Goal: Information Seeking & Learning: Learn about a topic

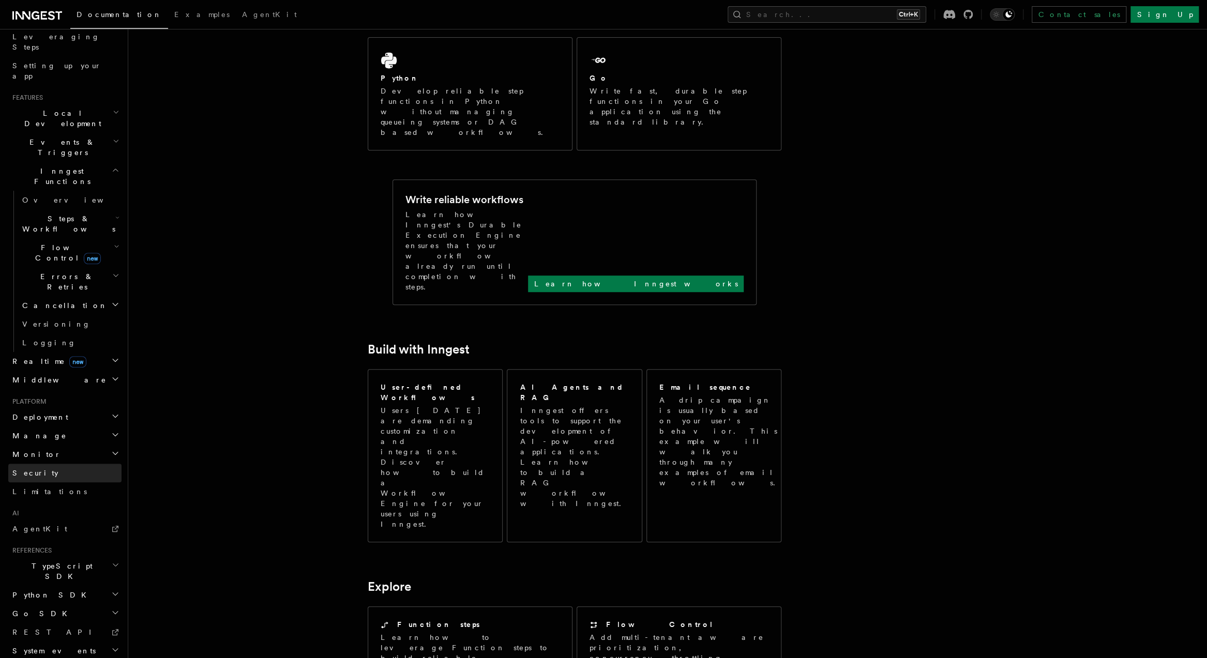
scroll to position [290, 0]
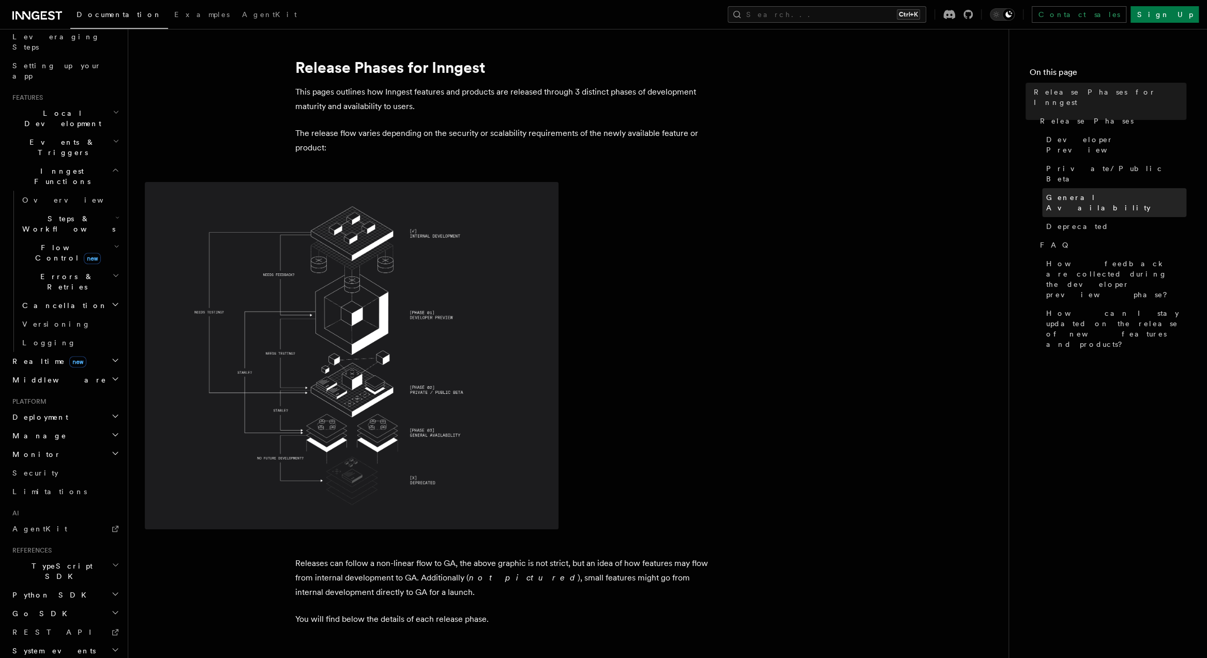
click at [1028, 192] on span "General Availability" at bounding box center [1116, 202] width 140 height 21
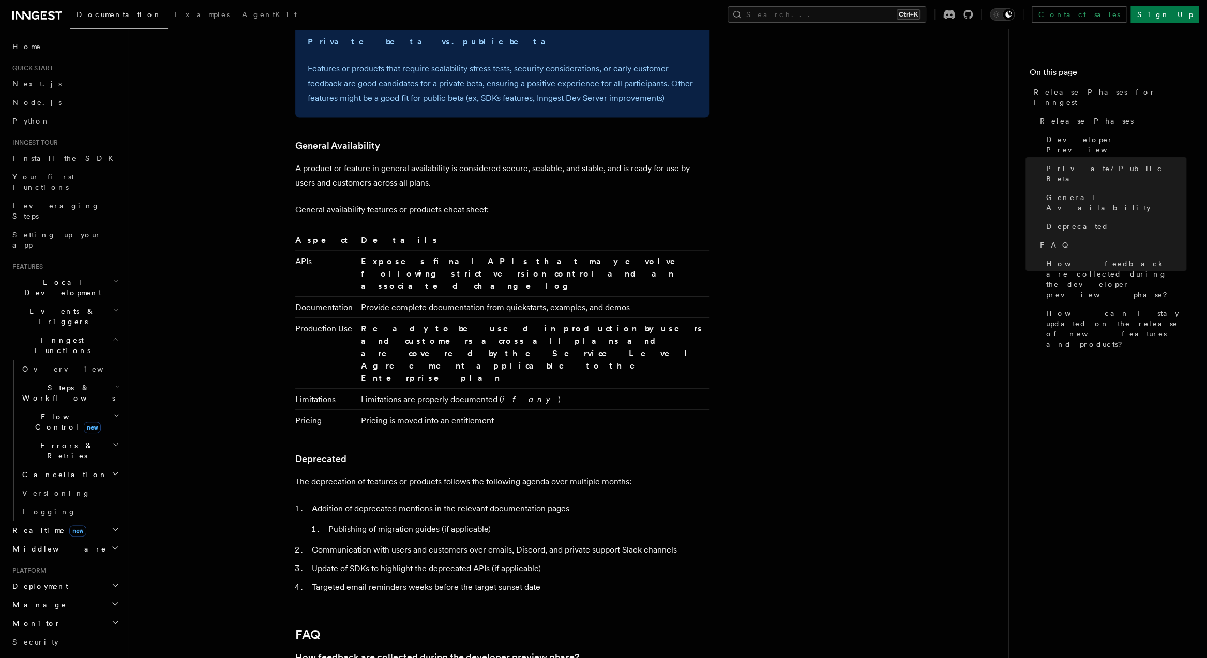
click at [25, 16] on icon at bounding box center [37, 15] width 50 height 12
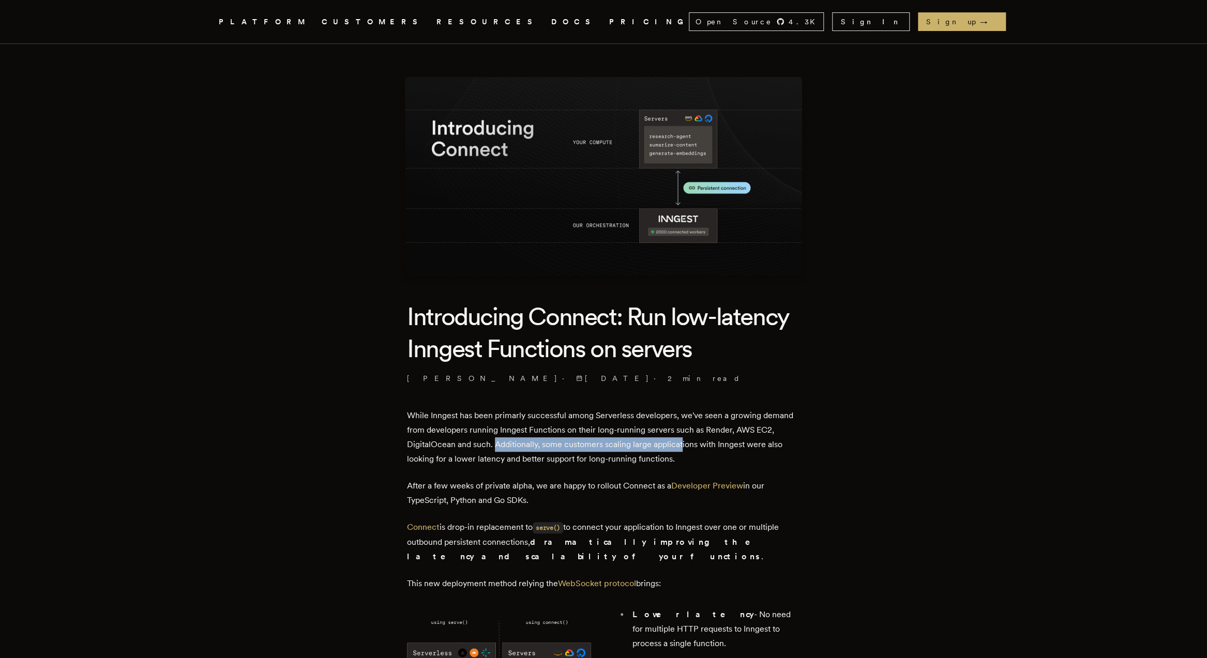
drag, startPoint x: 497, startPoint y: 443, endPoint x: 685, endPoint y: 443, distance: 187.7
click at [685, 443] on p "While Inngest has been primarly successful among Serverless developers, we've s…" at bounding box center [603, 437] width 393 height 58
click at [485, 459] on p "While Inngest has been primarly successful among Serverless developers, we've s…" at bounding box center [603, 437] width 393 height 58
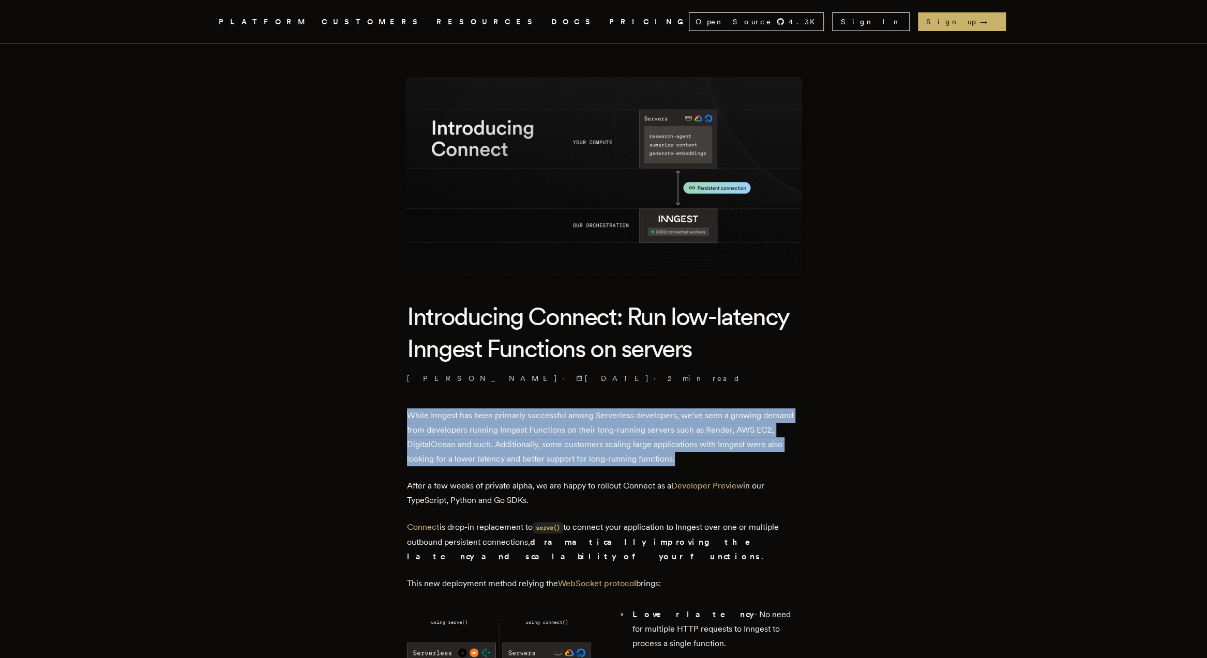
drag, startPoint x: 688, startPoint y: 459, endPoint x: 394, endPoint y: 418, distance: 297.1
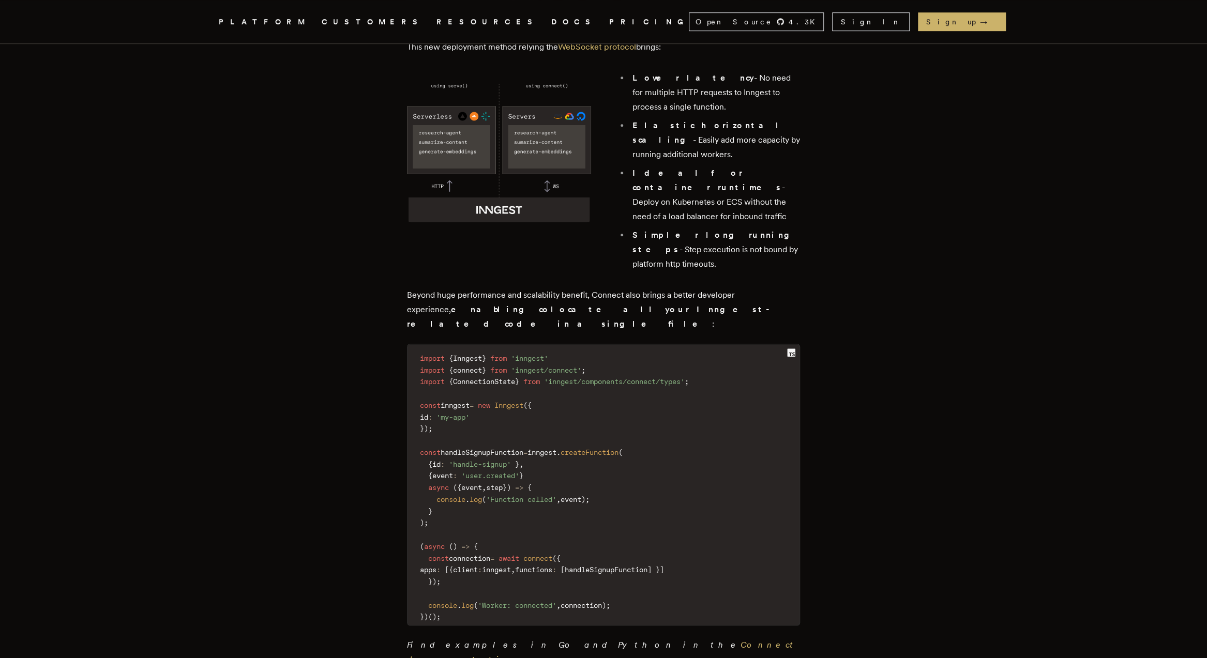
scroll to position [538, 0]
drag, startPoint x: 441, startPoint y: 362, endPoint x: 419, endPoint y: 331, distance: 37.4
click at [419, 349] on code "import { Inngest } from 'inngest' import { connect } from 'inngest/connect' ; i…" at bounding box center [603, 486] width 392 height 275
click at [515, 349] on code "import { Inngest } from 'inngest' import { connect } from 'inngest/connect' ; i…" at bounding box center [603, 486] width 392 height 275
click at [517, 400] on span "Inngest" at bounding box center [508, 404] width 29 height 8
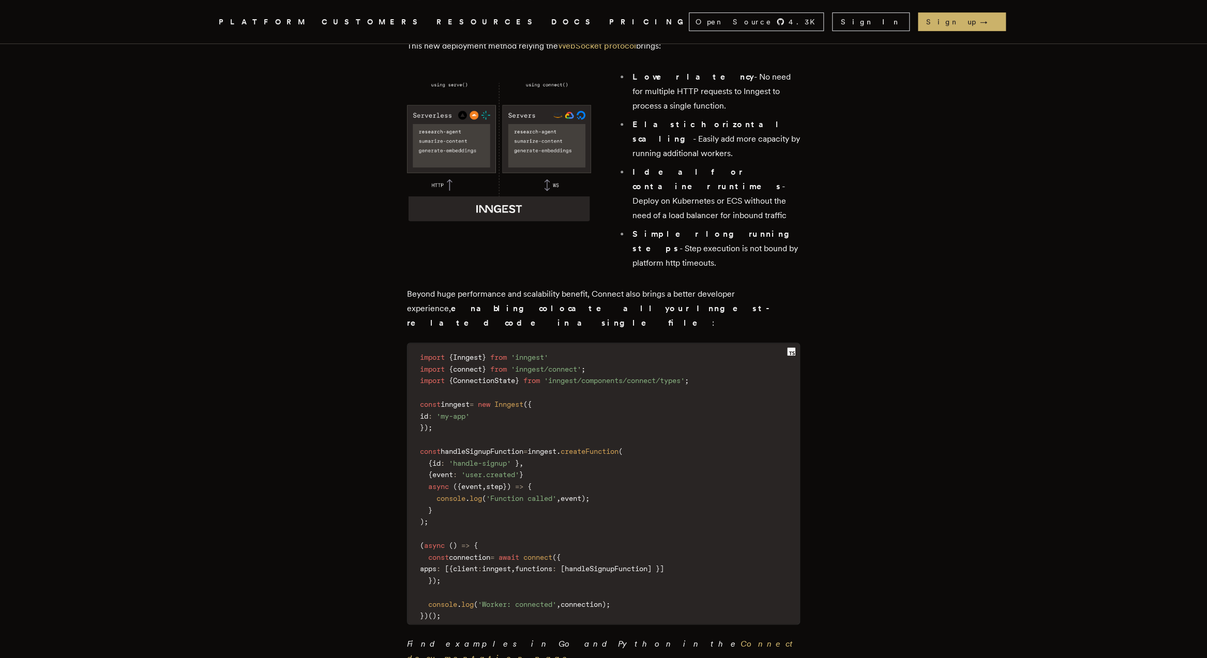
click at [605, 447] on span "createFunction" at bounding box center [589, 451] width 58 height 8
click at [497, 482] on span "step" at bounding box center [494, 486] width 17 height 8
click at [552, 553] on span "connect" at bounding box center [537, 557] width 29 height 8
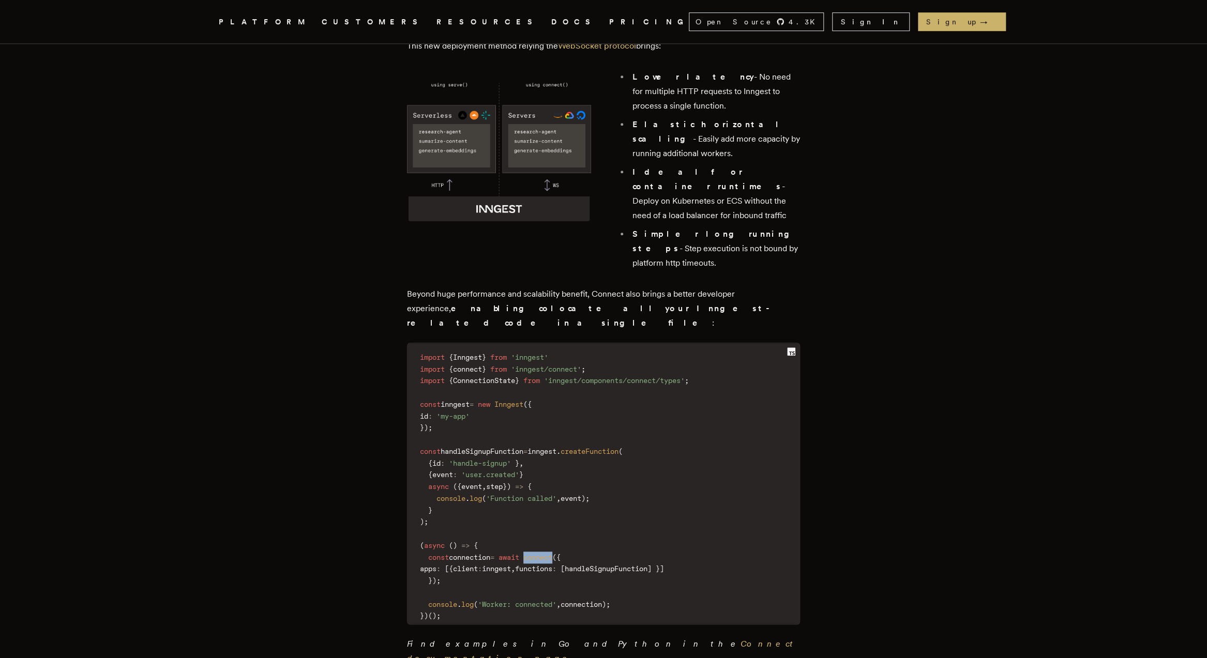
click at [552, 553] on span "connect" at bounding box center [537, 557] width 29 height 8
click at [478, 565] on span "client" at bounding box center [465, 569] width 25 height 8
click at [552, 565] on span "functions" at bounding box center [533, 569] width 37 height 8
click at [647, 565] on span "handleSignupFunction" at bounding box center [606, 569] width 83 height 8
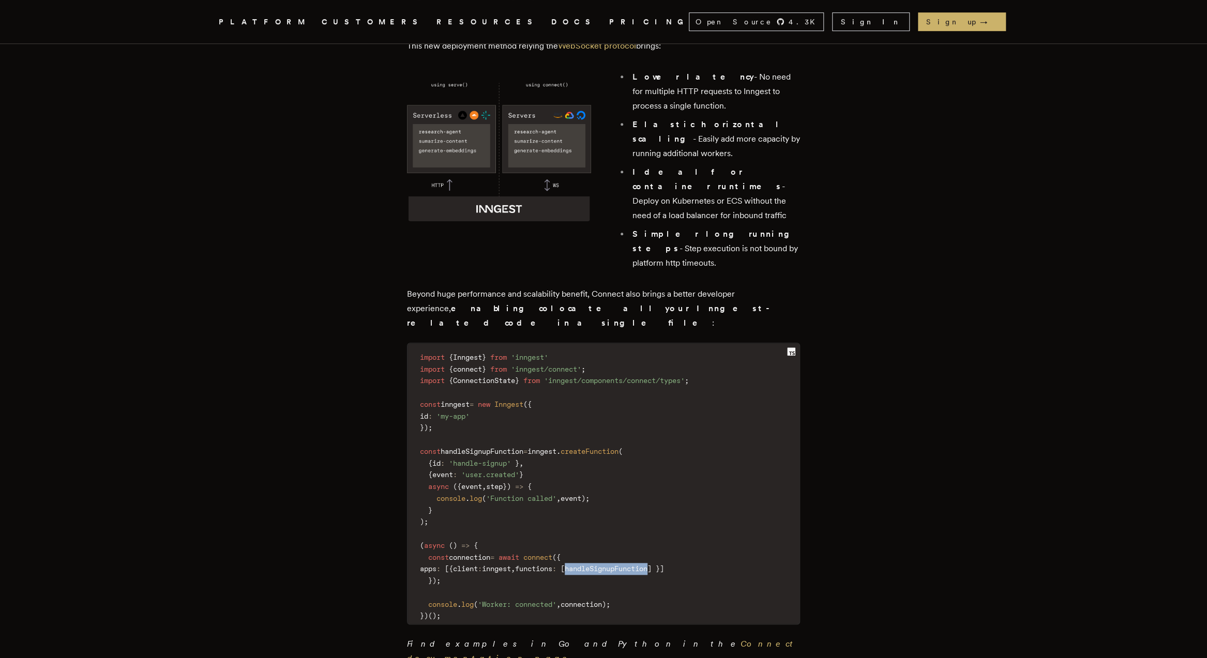
click at [647, 565] on span "handleSignupFunction" at bounding box center [606, 569] width 83 height 8
click at [556, 553] on span "(" at bounding box center [554, 557] width 4 height 8
click at [519, 553] on span "await" at bounding box center [508, 557] width 21 height 8
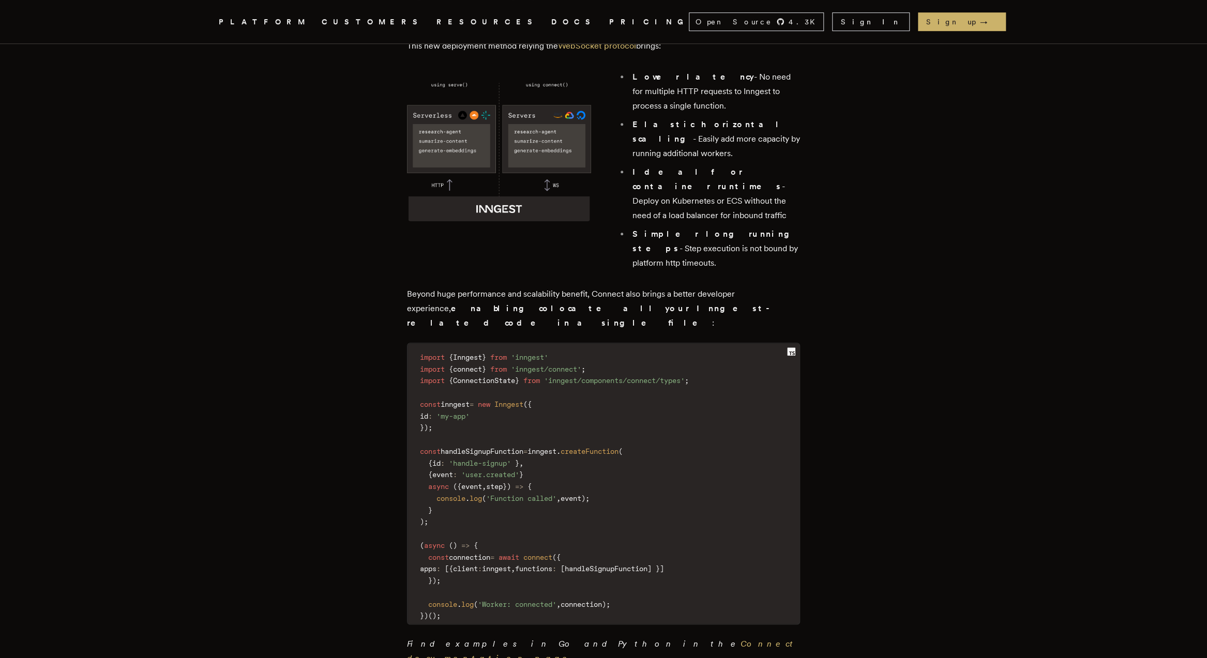
click at [552, 553] on span "connect" at bounding box center [537, 557] width 29 height 8
click at [478, 565] on span "client" at bounding box center [465, 569] width 25 height 8
click at [511, 565] on span "inngest" at bounding box center [496, 569] width 29 height 8
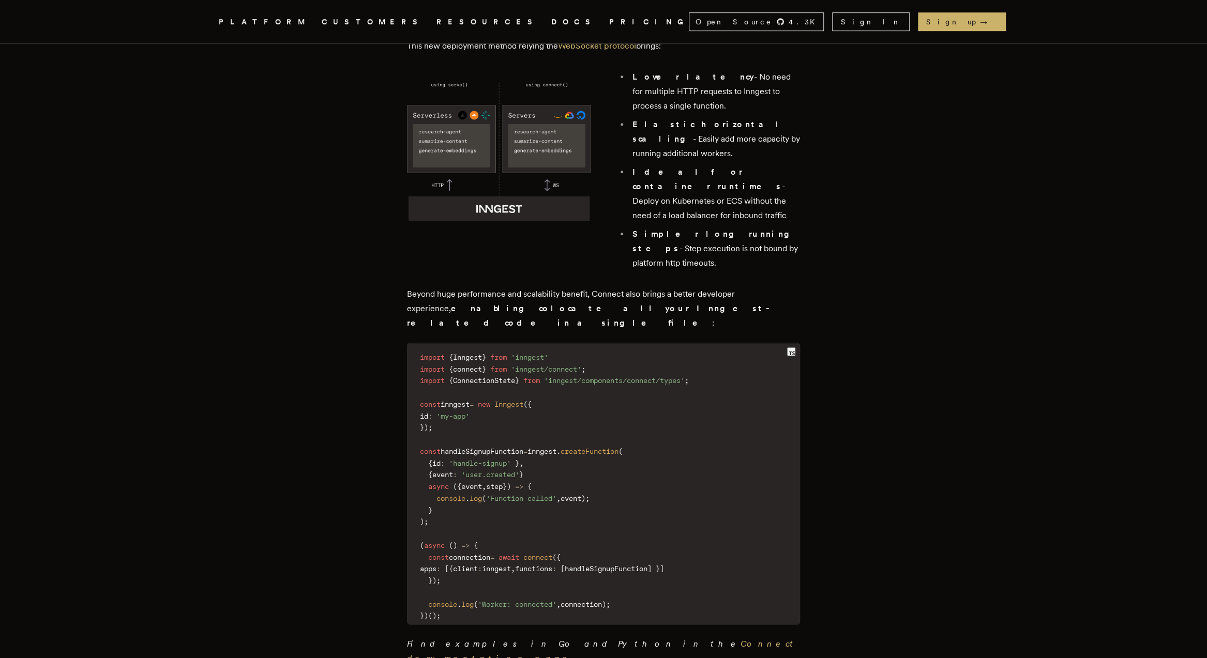
click at [511, 565] on span "inngest" at bounding box center [496, 569] width 29 height 8
click at [552, 565] on span "functions" at bounding box center [533, 569] width 37 height 8
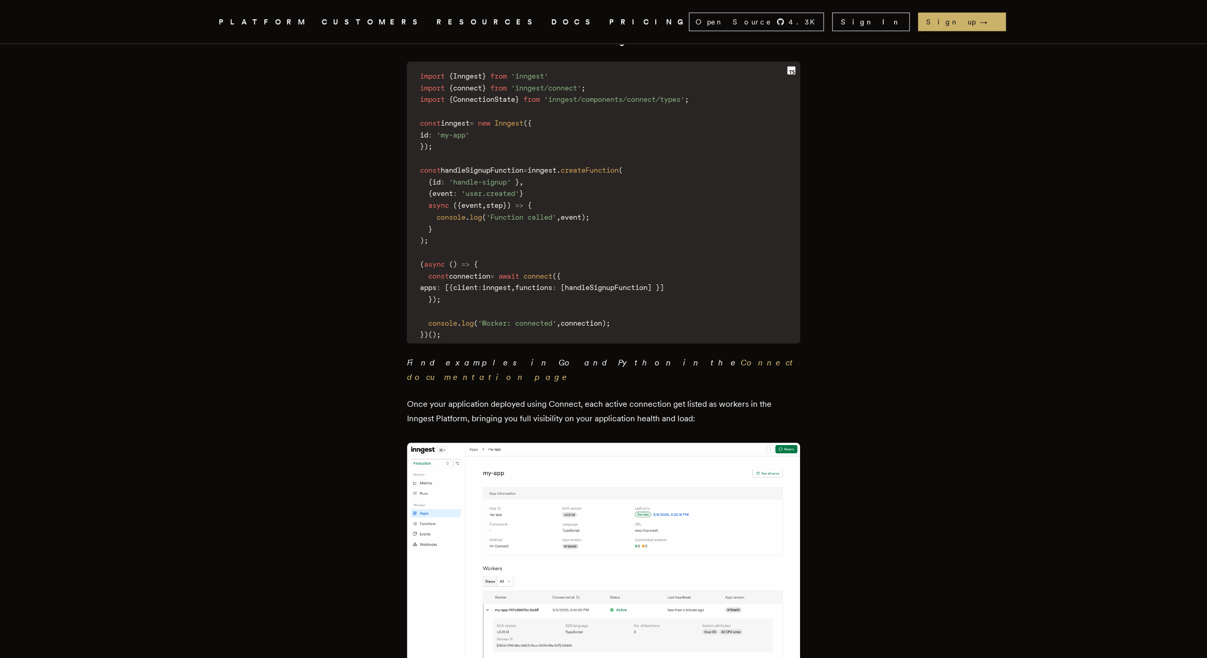
scroll to position [827, 0]
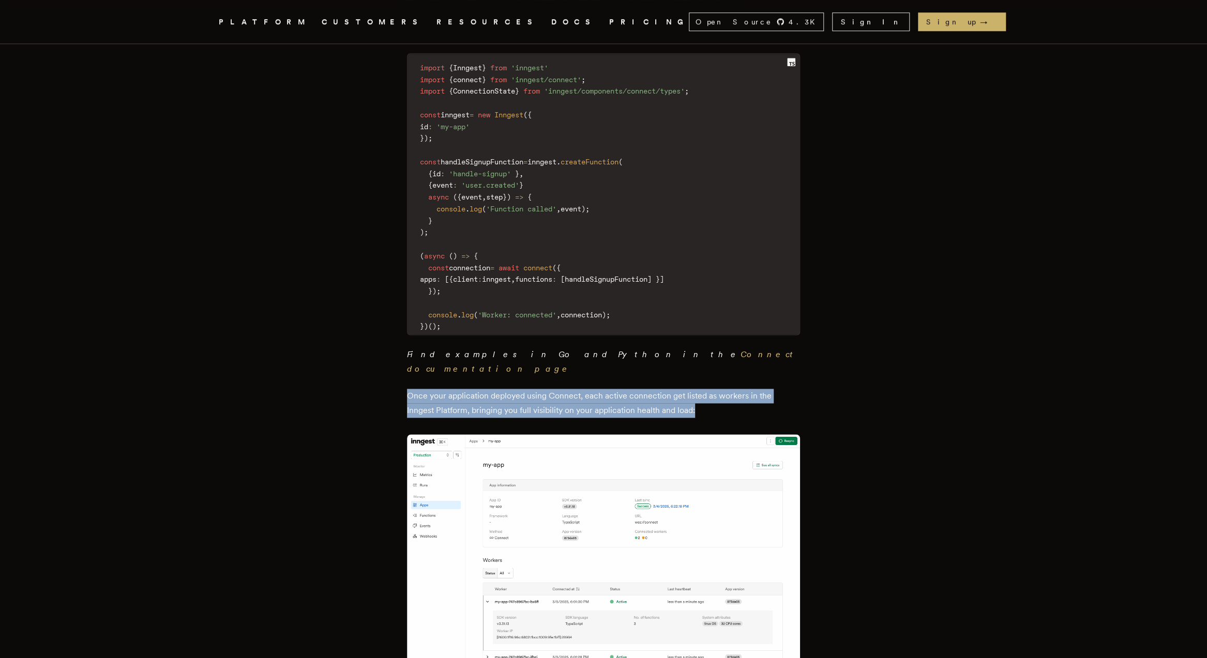
drag, startPoint x: 706, startPoint y: 327, endPoint x: 405, endPoint y: 308, distance: 301.5
click at [405, 308] on main "Introducing Connect: Run low-latency Inngest Functions on servers Charly Poly ·…" at bounding box center [604, 136] width 414 height 1839
click at [416, 389] on p "Once your application deployed using Connect, each active connection get listed…" at bounding box center [603, 403] width 393 height 29
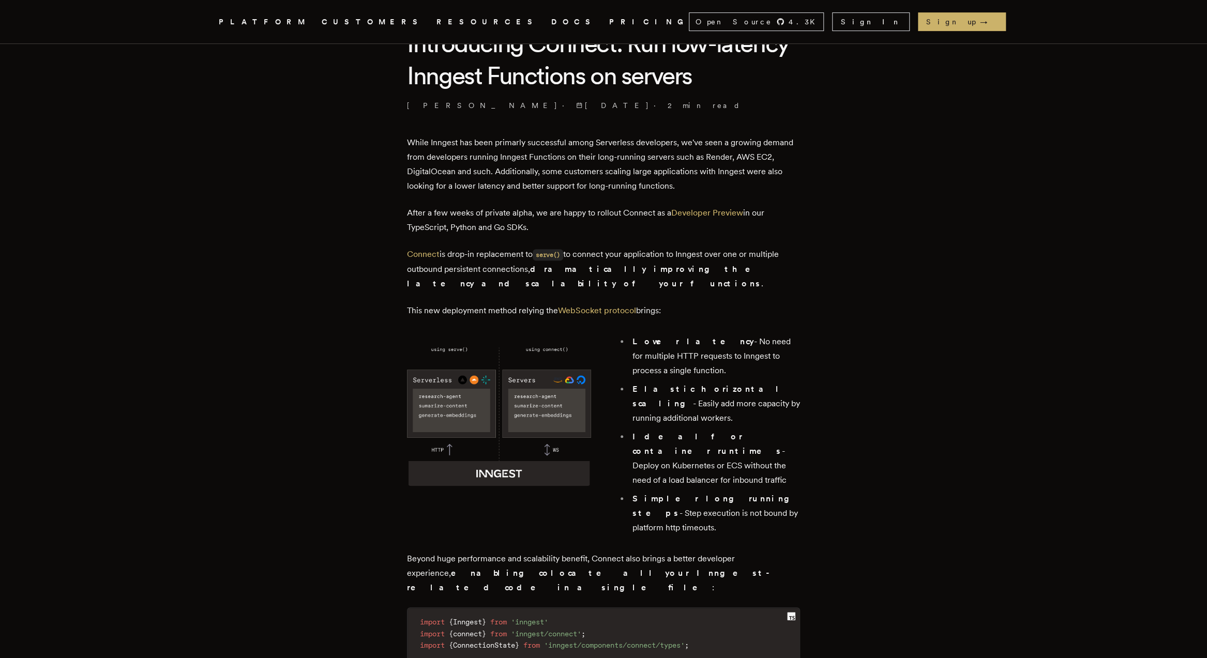
scroll to position [0, 0]
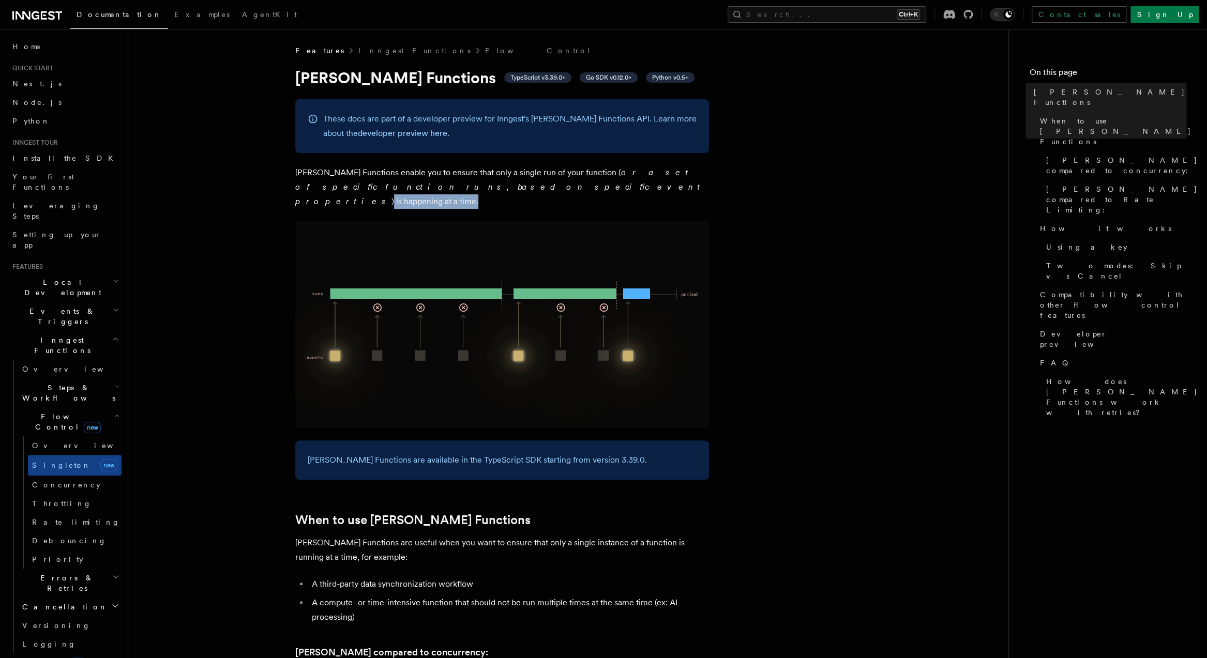
drag, startPoint x: 423, startPoint y: 184, endPoint x: 510, endPoint y: 182, distance: 87.4
click at [510, 182] on p "Singleton Functions enable you to ensure that only a single run of your functio…" at bounding box center [502, 186] width 414 height 43
click at [513, 184] on p "Singleton Functions enable you to ensure that only a single run of your functio…" at bounding box center [502, 186] width 414 height 43
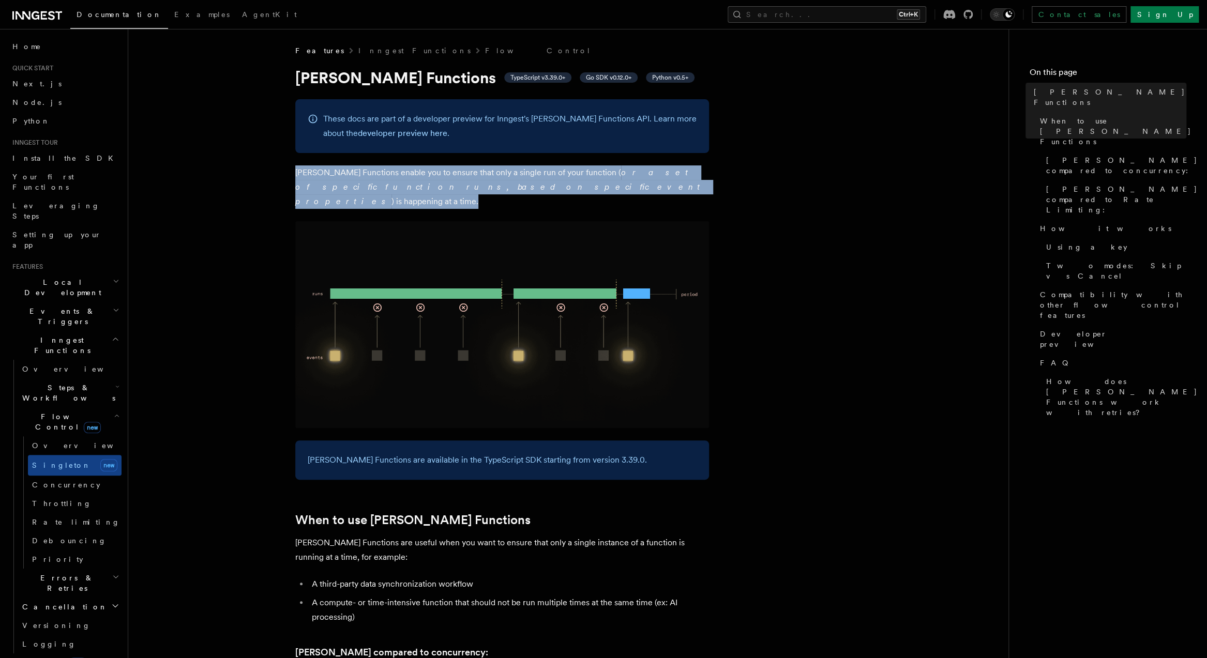
drag, startPoint x: 506, startPoint y: 188, endPoint x: 252, endPoint y: 174, distance: 254.2
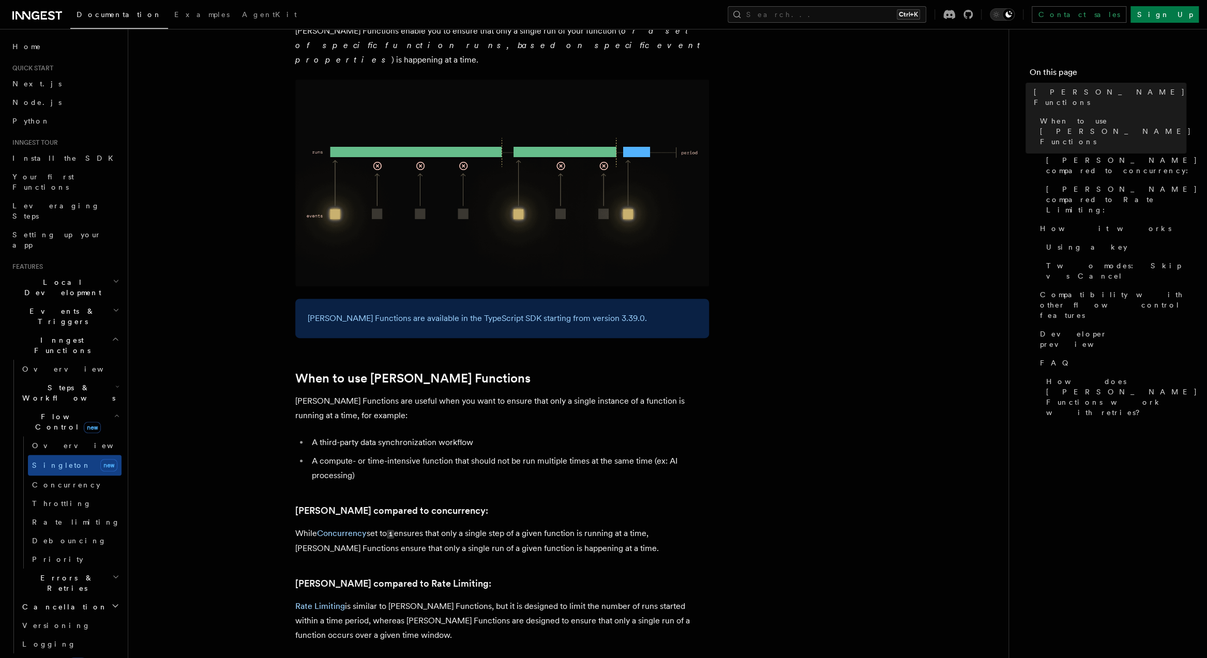
scroll to position [165, 0]
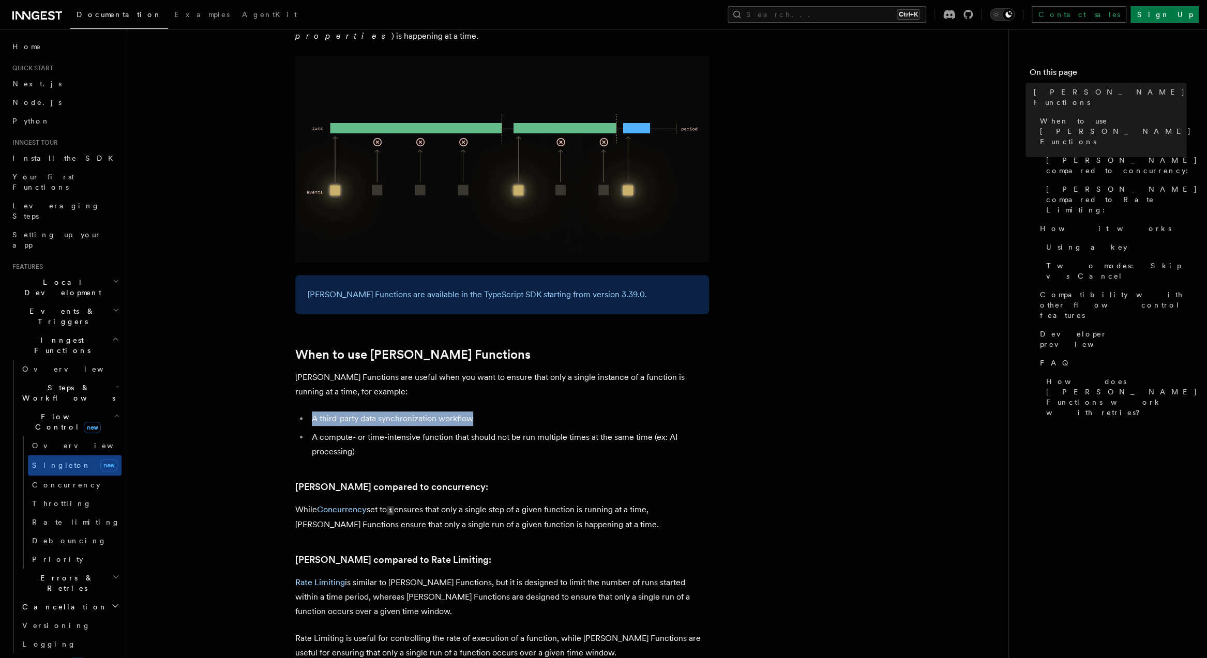
drag, startPoint x: 476, startPoint y: 404, endPoint x: 302, endPoint y: 405, distance: 173.7
click at [309, 412] on li "A third-party data synchronization workflow" at bounding box center [509, 419] width 400 height 14
click at [331, 412] on li "A third-party data synchronization workflow" at bounding box center [509, 419] width 400 height 14
drag, startPoint x: 311, startPoint y: 403, endPoint x: 474, endPoint y: 395, distance: 162.5
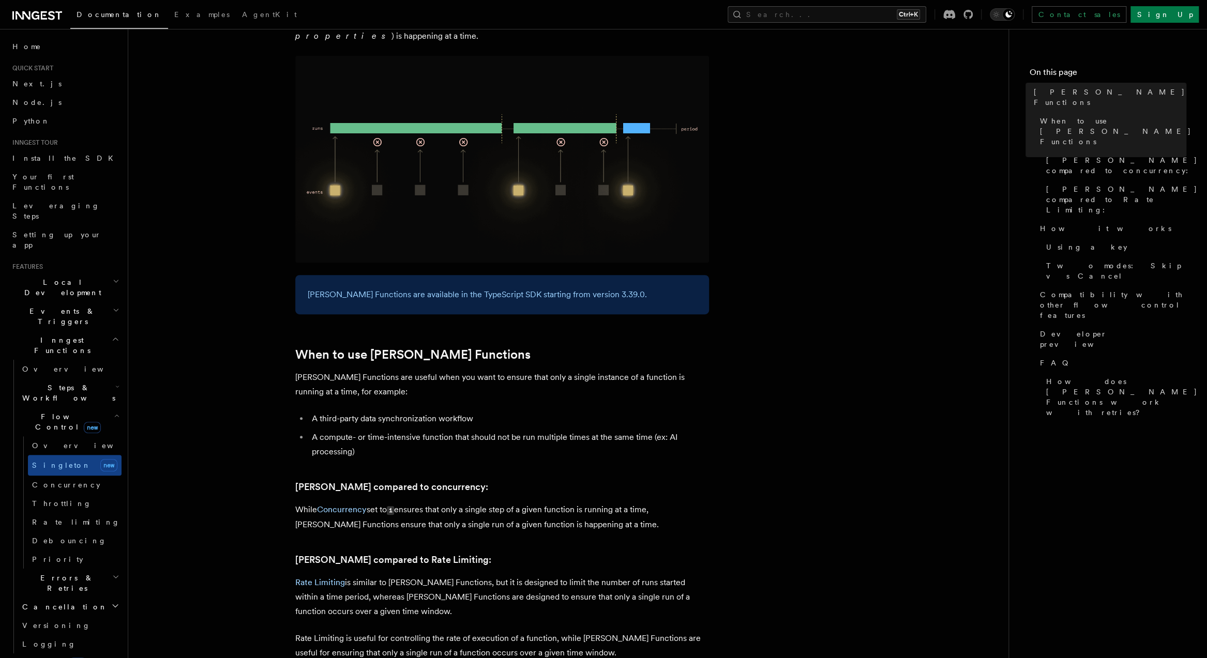
click at [433, 430] on li "A compute- or time-intensive function that should not be run multiple times at …" at bounding box center [509, 444] width 400 height 29
click at [502, 430] on li "A compute- or time-intensive function that should not be run multiple times at …" at bounding box center [509, 444] width 400 height 29
click at [562, 430] on li "A compute- or time-intensive function that should not be run multiple times at …" at bounding box center [509, 444] width 400 height 29
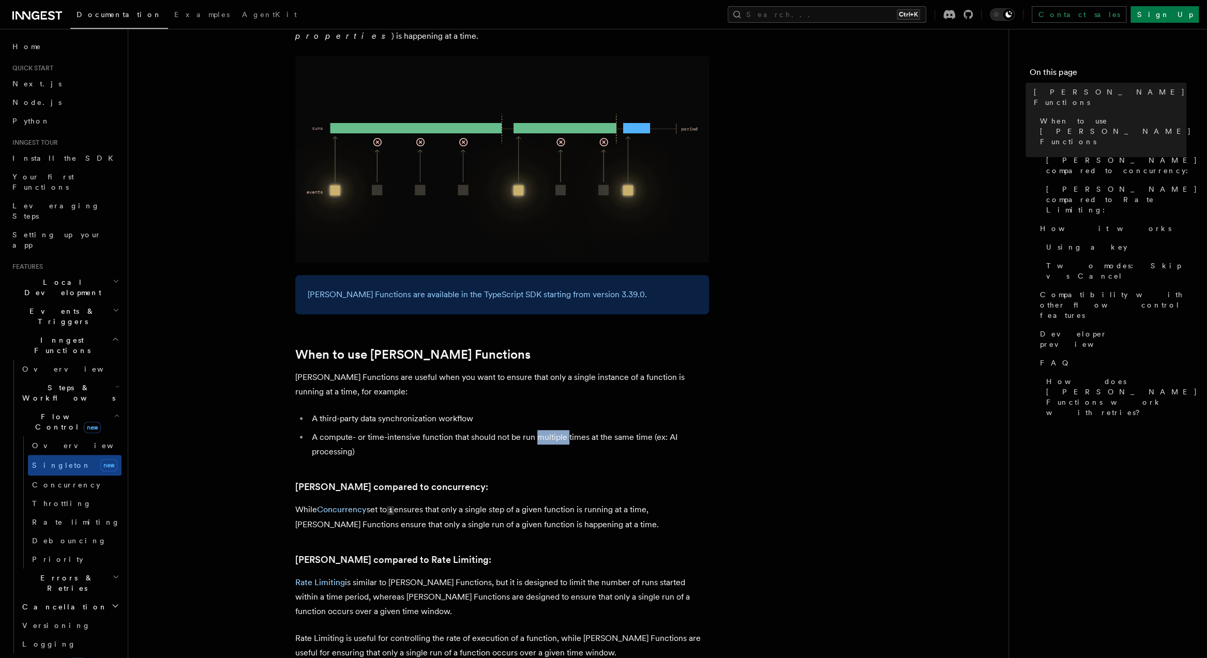
click at [562, 430] on li "A compute- or time-intensive function that should not be run multiple times at …" at bounding box center [509, 444] width 400 height 29
click at [636, 430] on li "A compute- or time-intensive function that should not be run multiple times at …" at bounding box center [509, 444] width 400 height 29
click at [667, 430] on li "A compute- or time-intensive function that should not be run multiple times at …" at bounding box center [509, 444] width 400 height 29
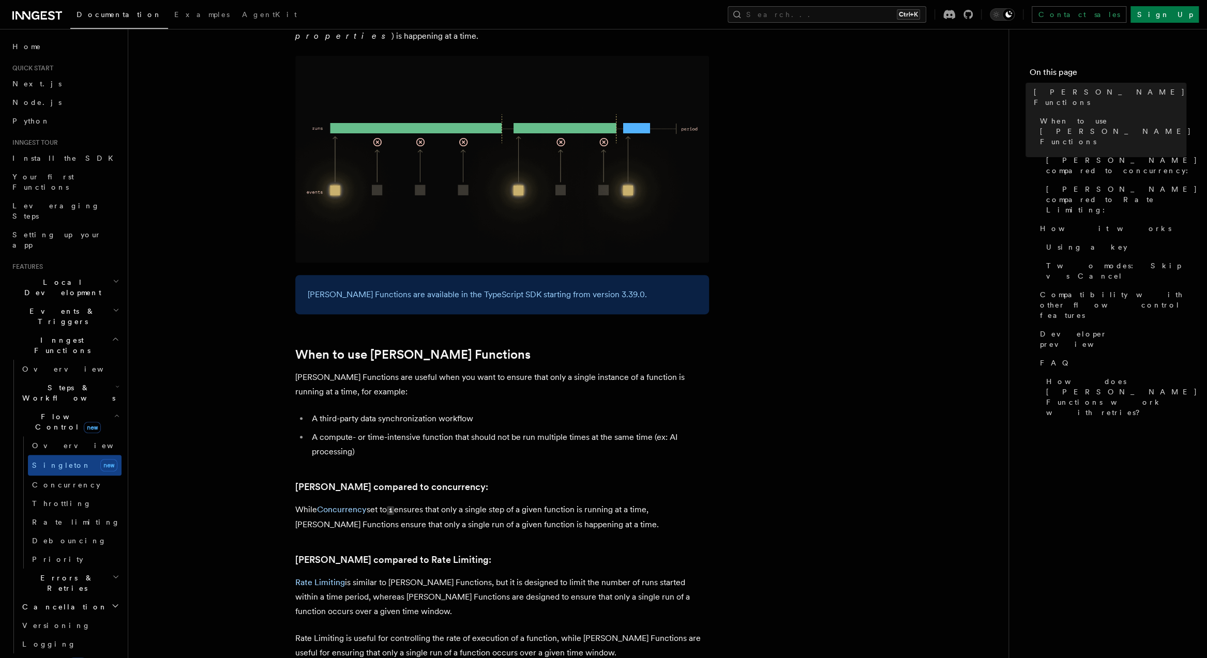
click at [652, 430] on li "A compute- or time-intensive function that should not be run multiple times at …" at bounding box center [509, 444] width 400 height 29
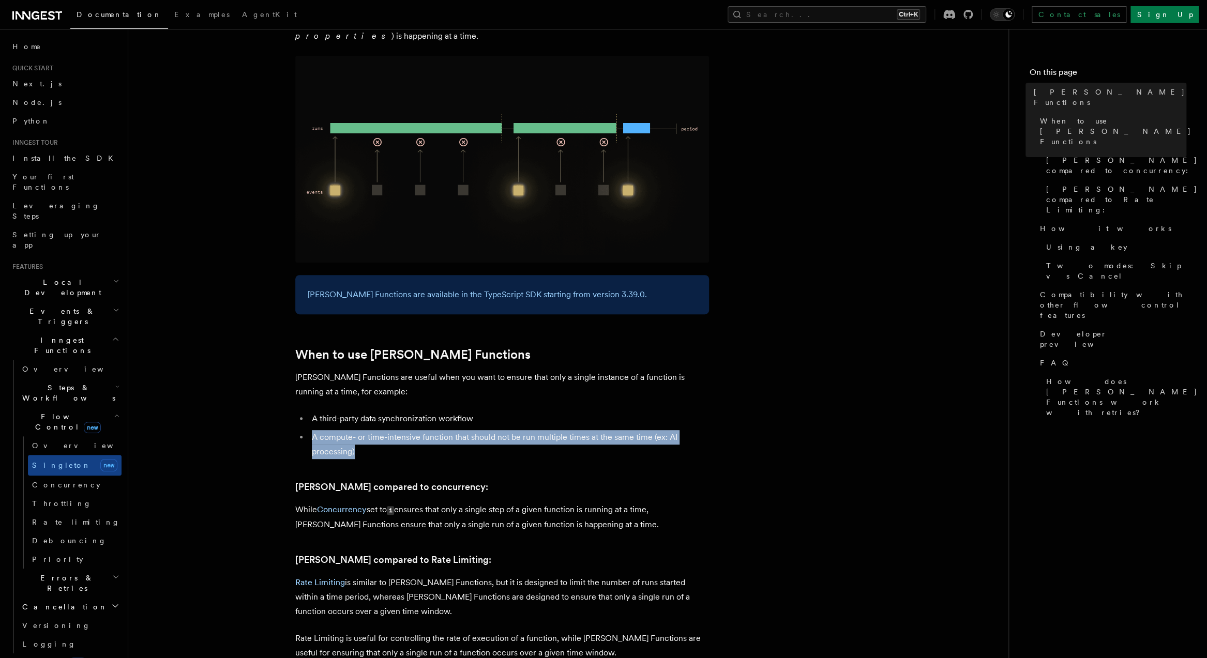
drag, startPoint x: 356, startPoint y: 436, endPoint x: 309, endPoint y: 421, distance: 48.9
click at [309, 430] on li "A compute- or time-intensive function that should not be run multiple times at …" at bounding box center [509, 444] width 400 height 29
click at [314, 430] on li "A compute- or time-intensive function that should not be run multiple times at …" at bounding box center [509, 444] width 400 height 29
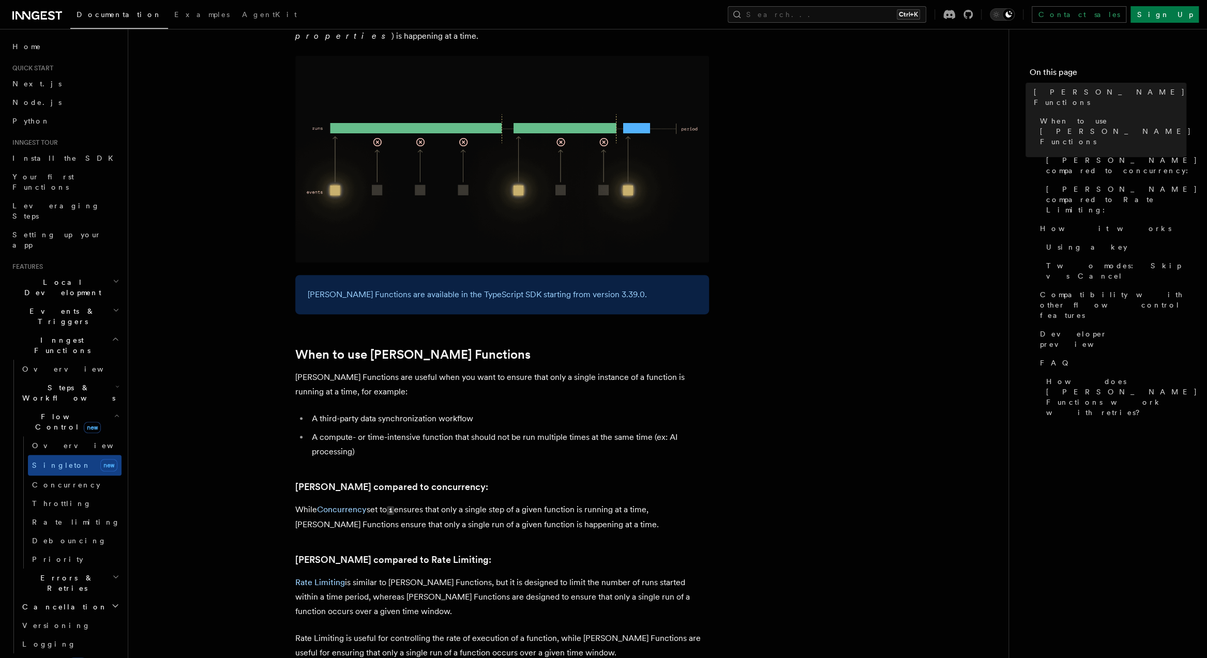
click at [312, 430] on li "A compute- or time-intensive function that should not be run multiple times at …" at bounding box center [509, 444] width 400 height 29
click at [385, 370] on p "Singleton Functions are useful when you want to ensure that only a single insta…" at bounding box center [502, 384] width 414 height 29
click at [492, 370] on p "Singleton Functions are useful when you want to ensure that only a single insta…" at bounding box center [502, 384] width 414 height 29
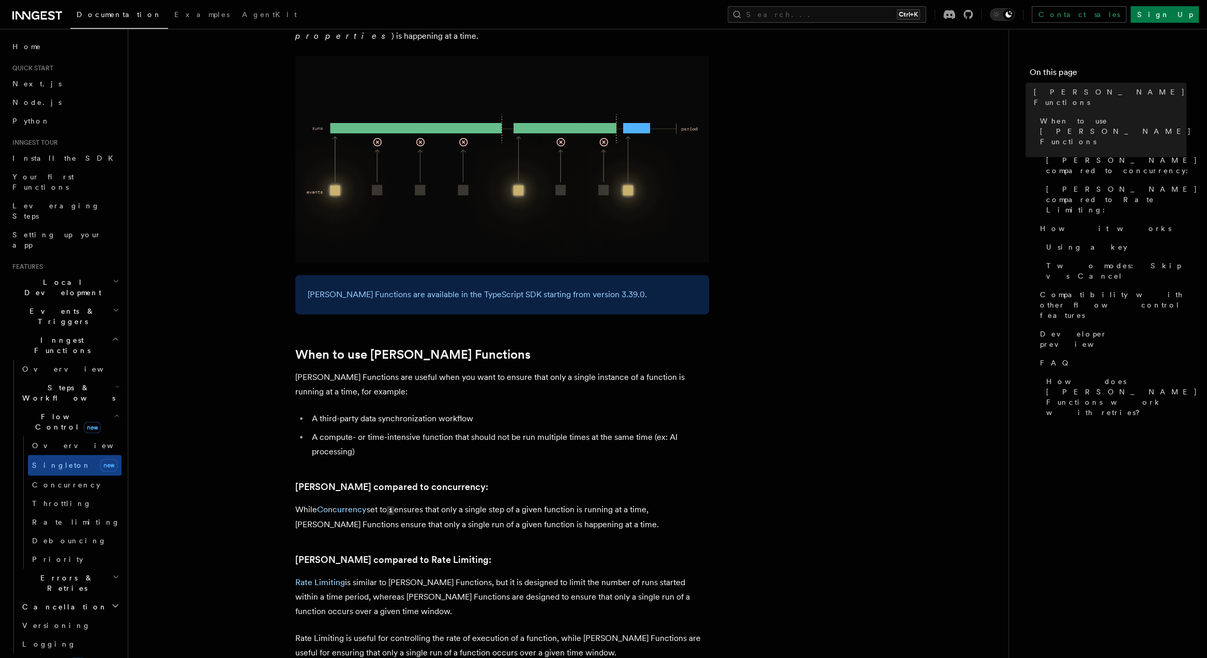
click at [617, 370] on p "Singleton Functions are useful when you want to ensure that only a single insta…" at bounding box center [502, 384] width 414 height 29
click at [667, 370] on p "Singleton Functions are useful when you want to ensure that only a single insta…" at bounding box center [502, 384] width 414 height 29
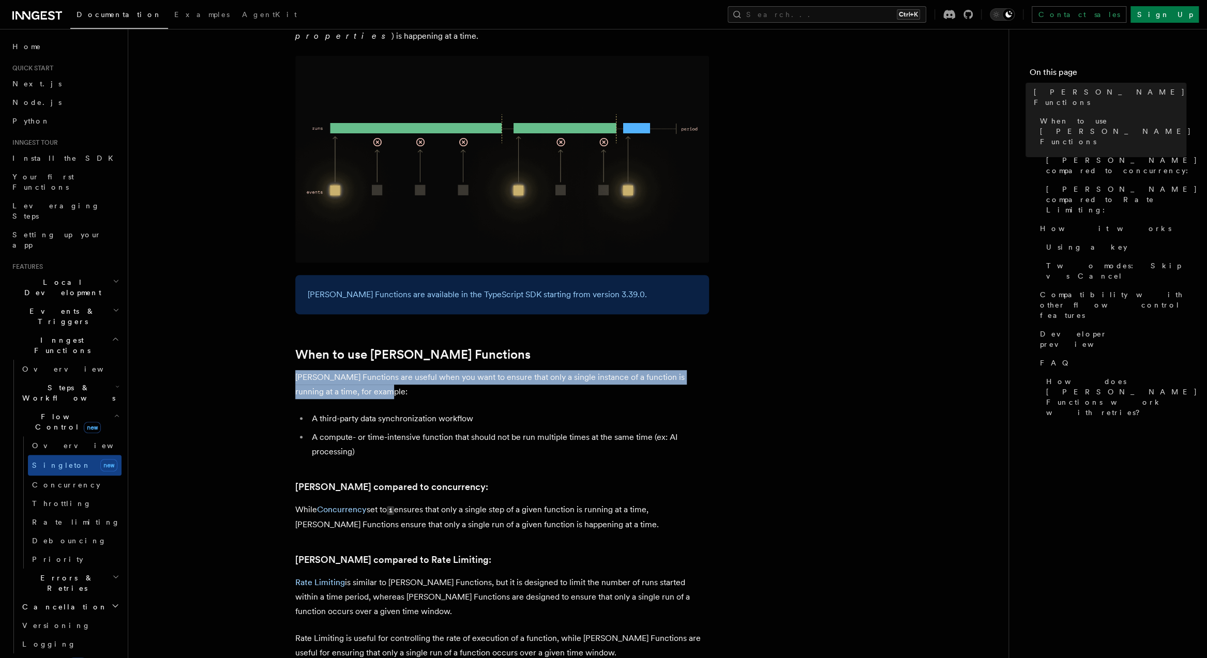
drag, startPoint x: 384, startPoint y: 377, endPoint x: 293, endPoint y: 357, distance: 93.2
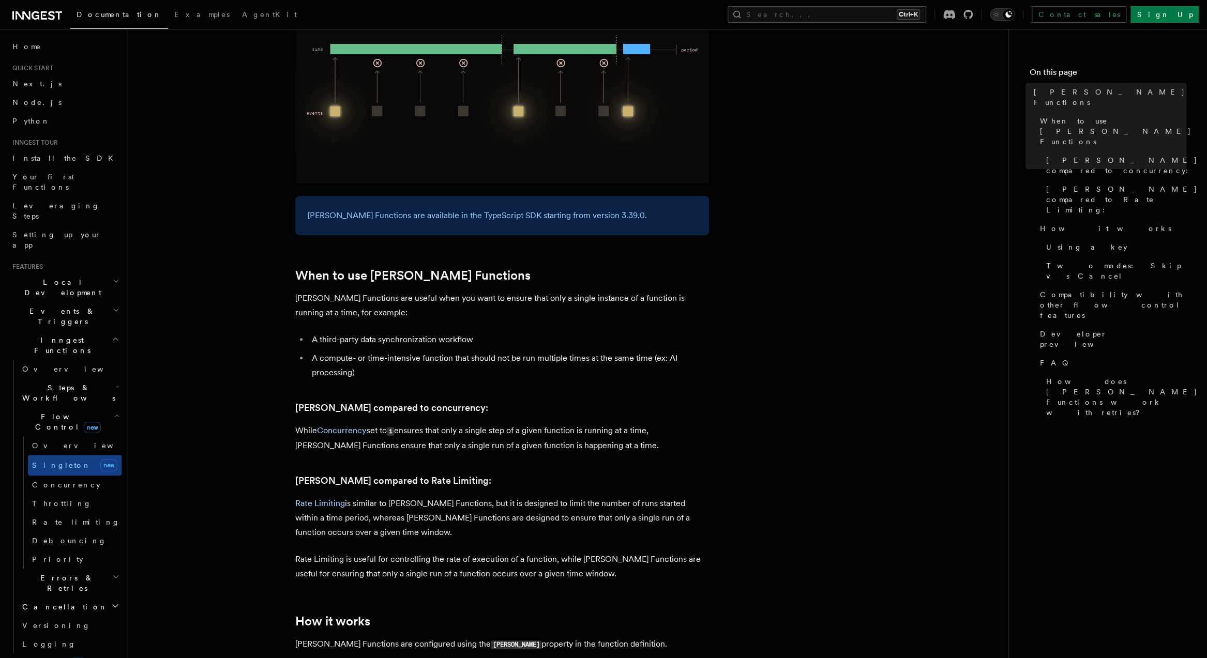
scroll to position [248, 0]
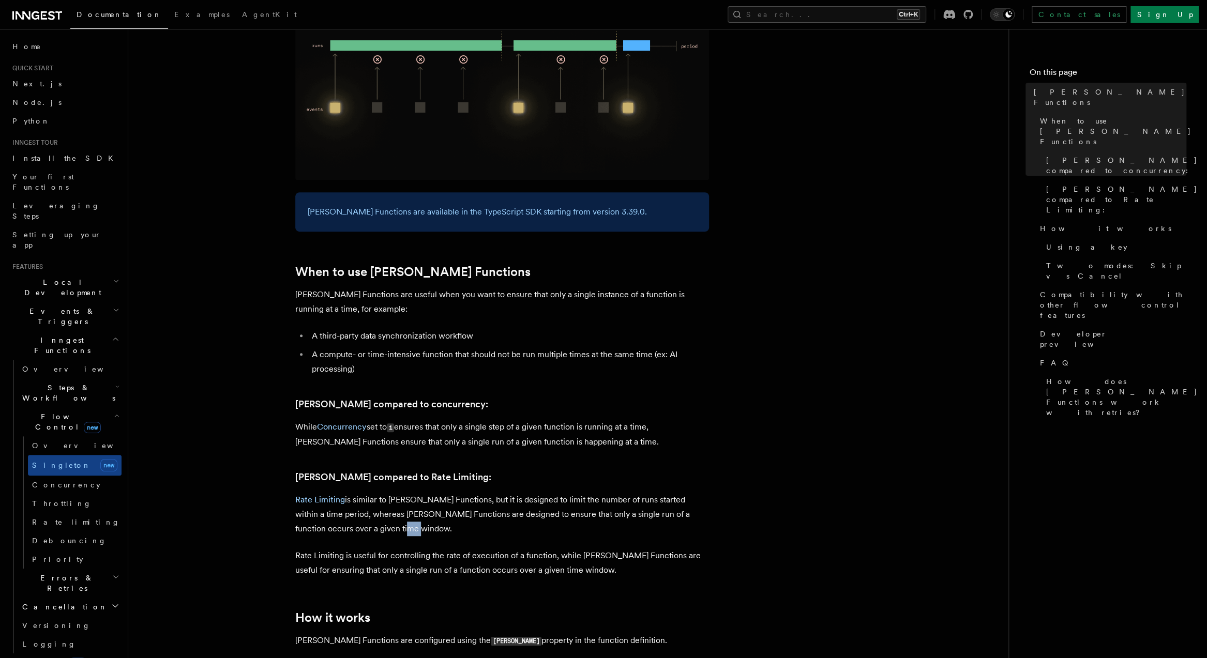
drag, startPoint x: 374, startPoint y: 515, endPoint x: 354, endPoint y: 507, distance: 22.1
click at [354, 507] on p "Rate Limiting is similar to Singleton Functions, but it is designed to limit th…" at bounding box center [502, 514] width 414 height 43
click at [334, 517] on p "Rate Limiting is similar to Singleton Functions, but it is designed to limit th…" at bounding box center [502, 514] width 414 height 43
click at [380, 514] on p "Rate Limiting is similar to Singleton Functions, but it is designed to limit th…" at bounding box center [502, 514] width 414 height 43
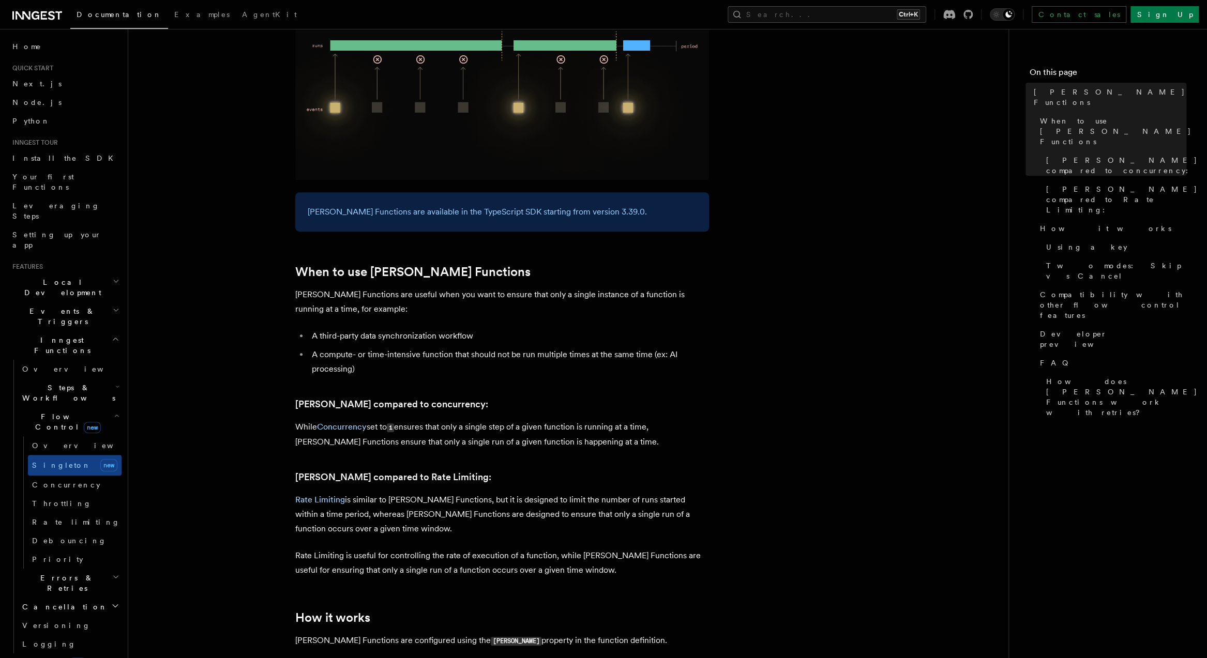
click at [387, 549] on p "Rate Limiting is useful for controlling the rate of execution of a function, wh…" at bounding box center [502, 563] width 414 height 29
click at [495, 549] on p "Rate Limiting is useful for controlling the rate of execution of a function, wh…" at bounding box center [502, 563] width 414 height 29
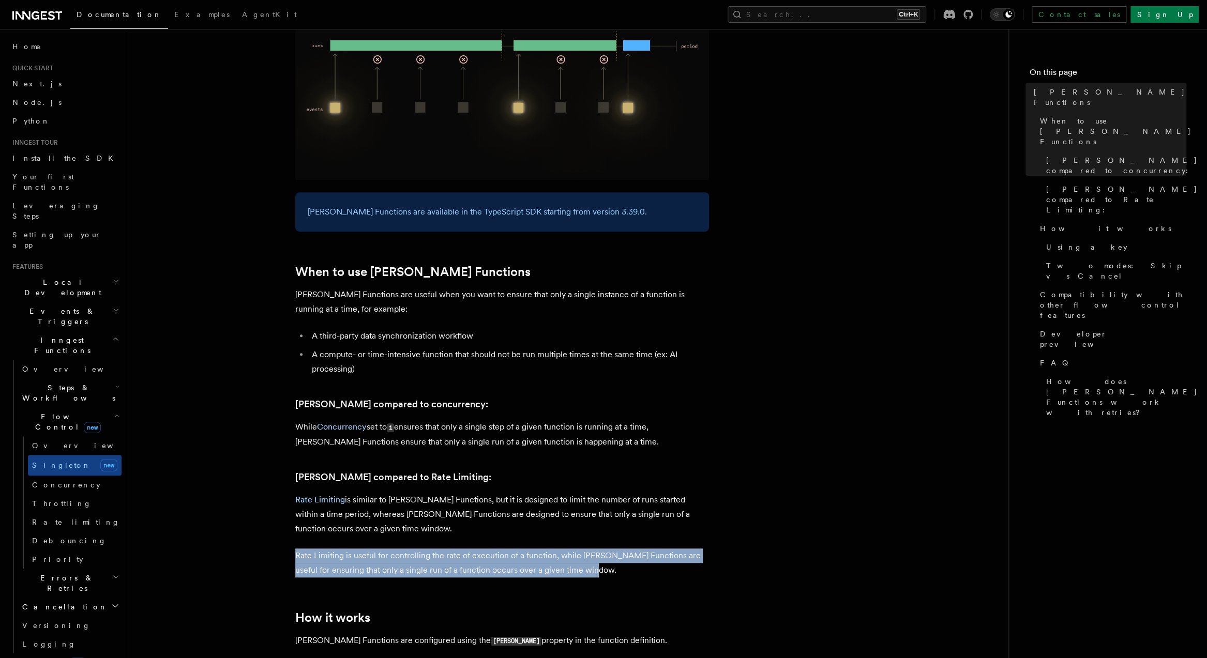
drag, startPoint x: 586, startPoint y: 550, endPoint x: 288, endPoint y: 542, distance: 298.4
click at [450, 558] on p "Rate Limiting is useful for controlling the rate of execution of a function, wh…" at bounding box center [502, 563] width 414 height 29
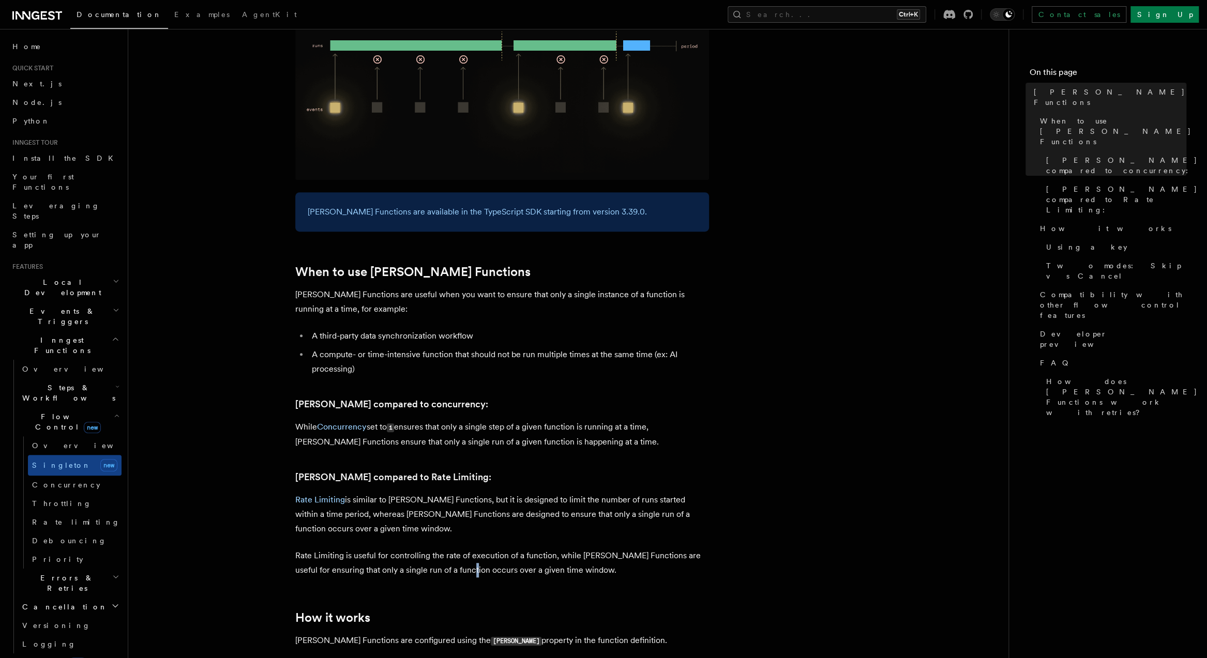
click at [450, 558] on p "Rate Limiting is useful for controlling the rate of execution of a function, wh…" at bounding box center [502, 563] width 414 height 29
click at [600, 554] on p "Rate Limiting is useful for controlling the rate of execution of a function, wh…" at bounding box center [502, 563] width 414 height 29
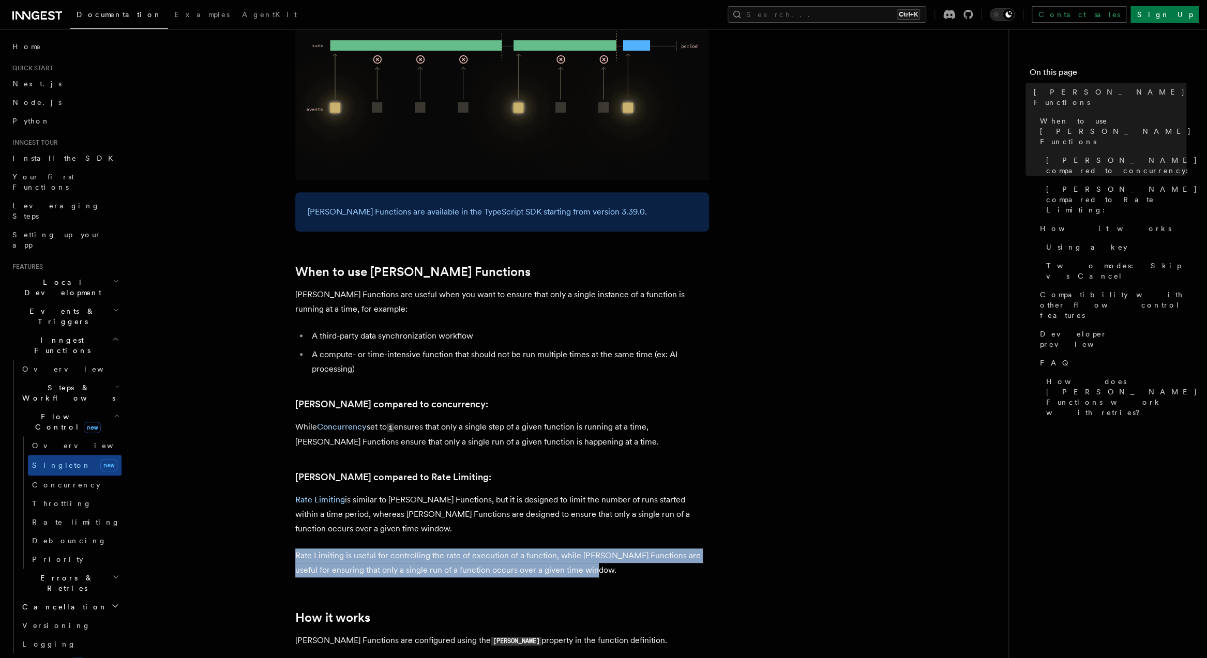
drag, startPoint x: 586, startPoint y: 554, endPoint x: 269, endPoint y: 540, distance: 317.2
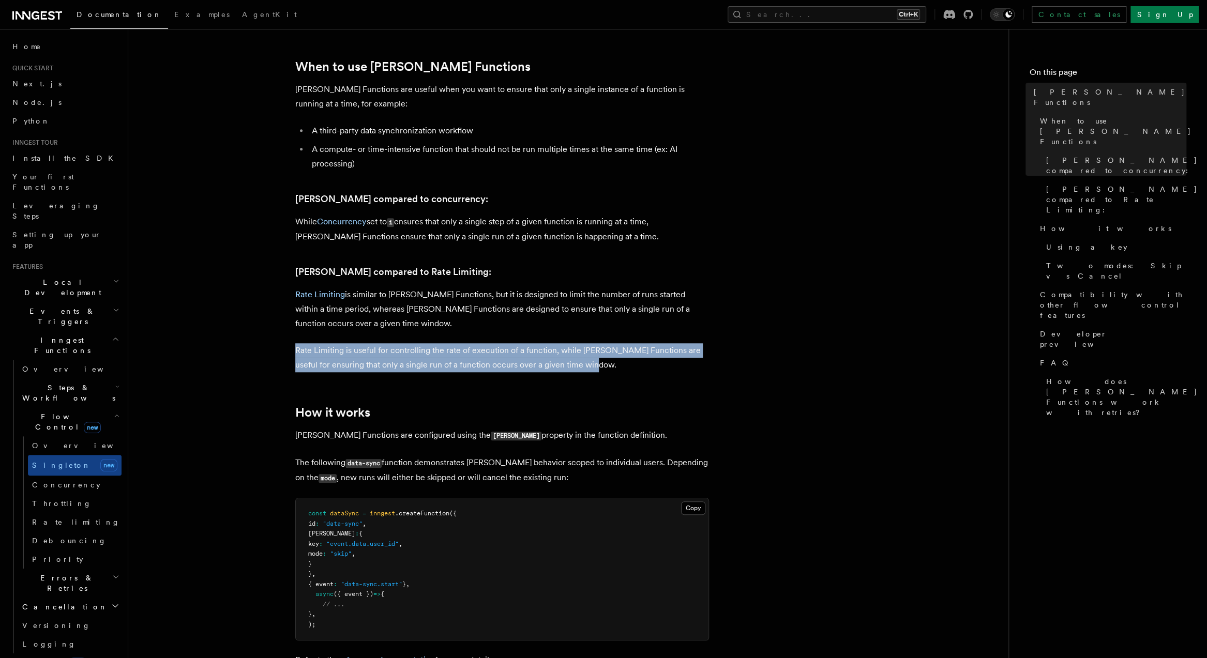
scroll to position [455, 0]
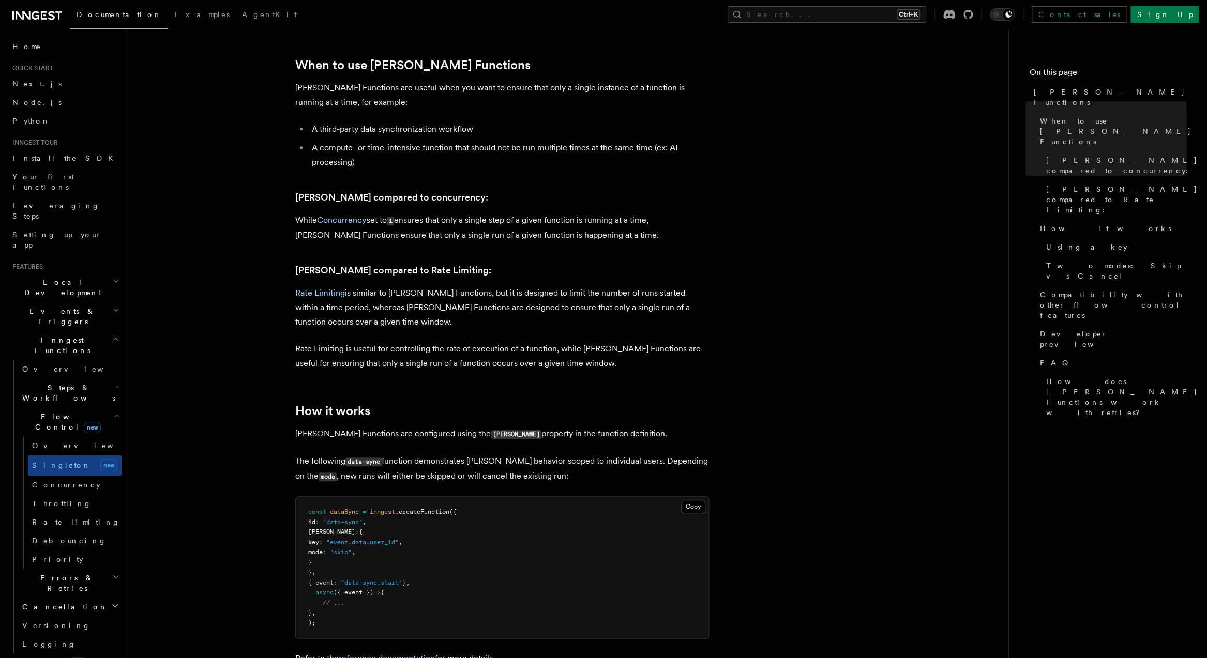
click at [602, 454] on p "The following data-sync function demonstrates singleton behavior scoped to indi…" at bounding box center [502, 469] width 414 height 30
click at [664, 454] on p "The following data-sync function demonstrates singleton behavior scoped to indi…" at bounding box center [502, 469] width 414 height 30
drag, startPoint x: 321, startPoint y: 461, endPoint x: 644, endPoint y: 464, distance: 322.6
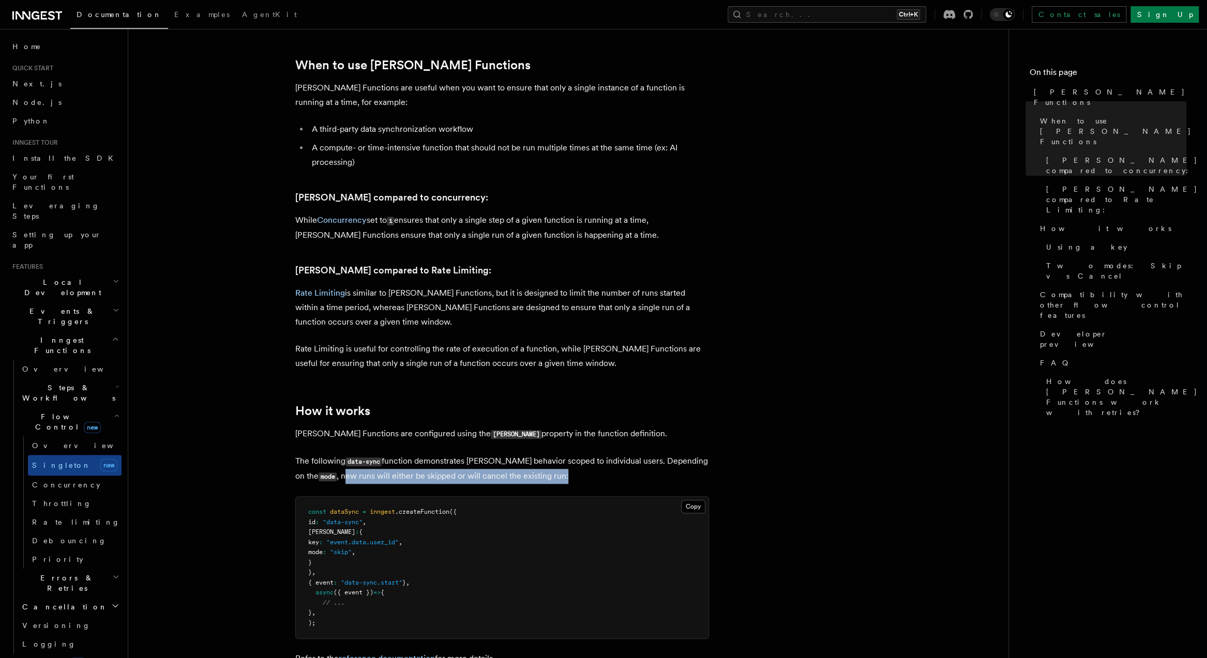
click at [644, 464] on p "The following data-sync function demonstrates singleton behavior scoped to indi…" at bounding box center [502, 469] width 414 height 30
click at [593, 463] on p "The following data-sync function demonstrates singleton behavior scoped to indi…" at bounding box center [502, 469] width 414 height 30
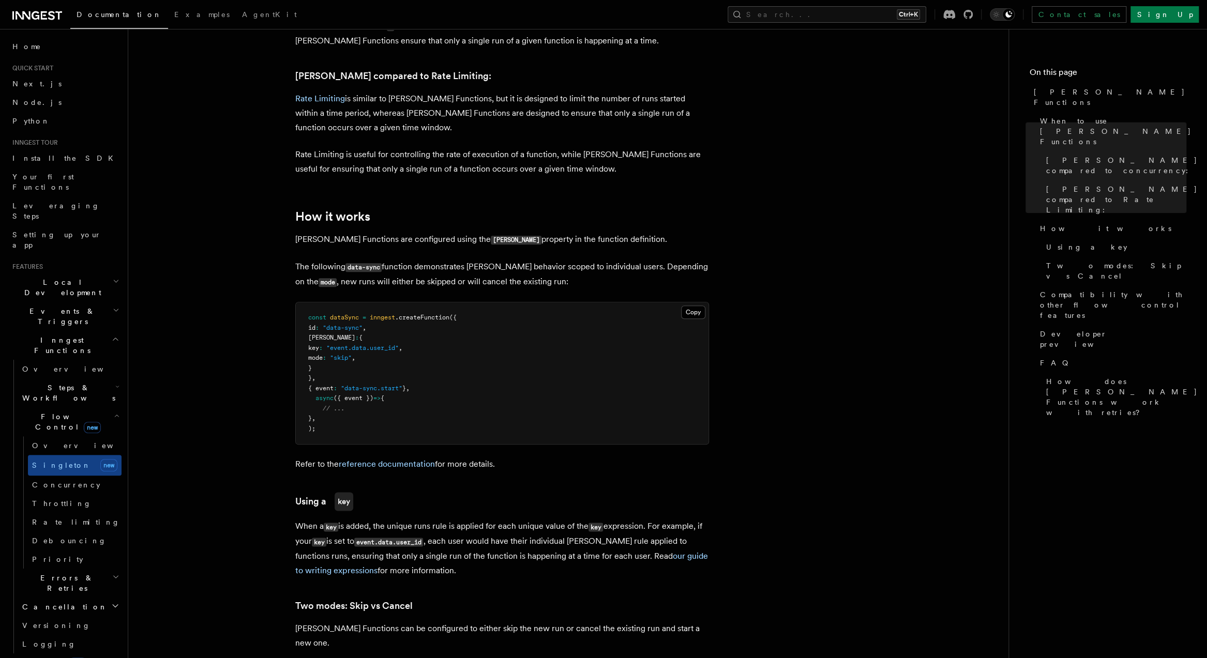
scroll to position [662, 0]
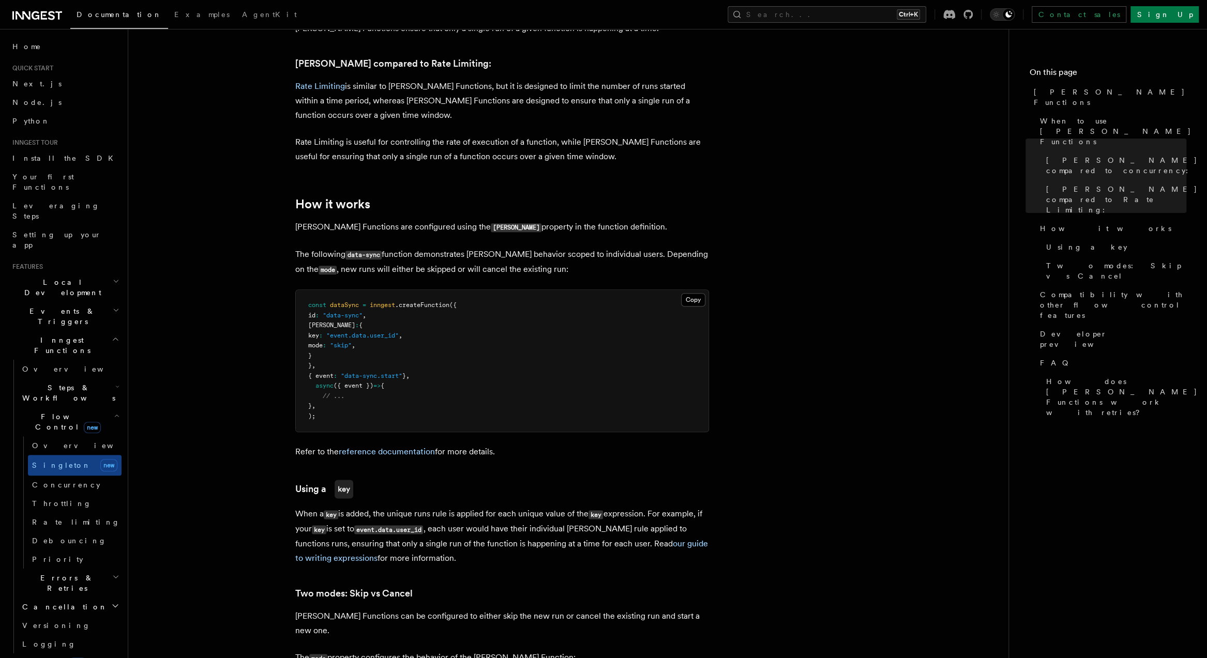
click at [258, 456] on article "Features Inngest Functions Flow Control Singleton Functions TypeScript v3.39.0+…" at bounding box center [568, 662] width 847 height 2556
click at [111, 658] on icon "button" at bounding box center [115, 662] width 8 height 8
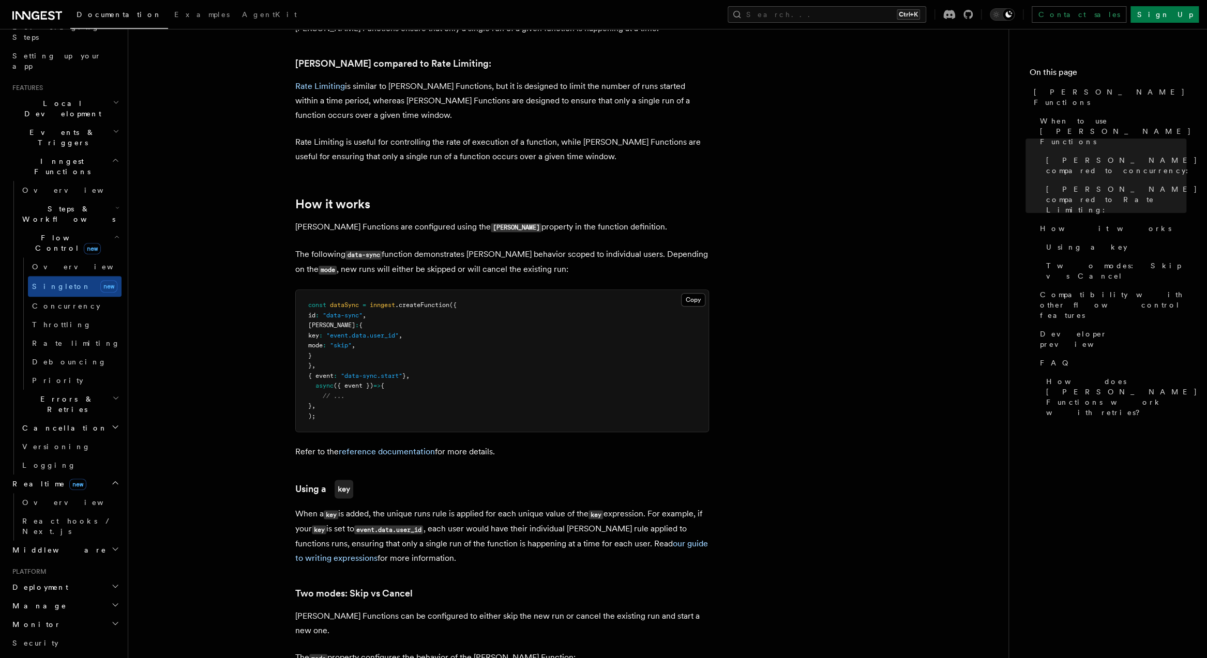
scroll to position [0, 0]
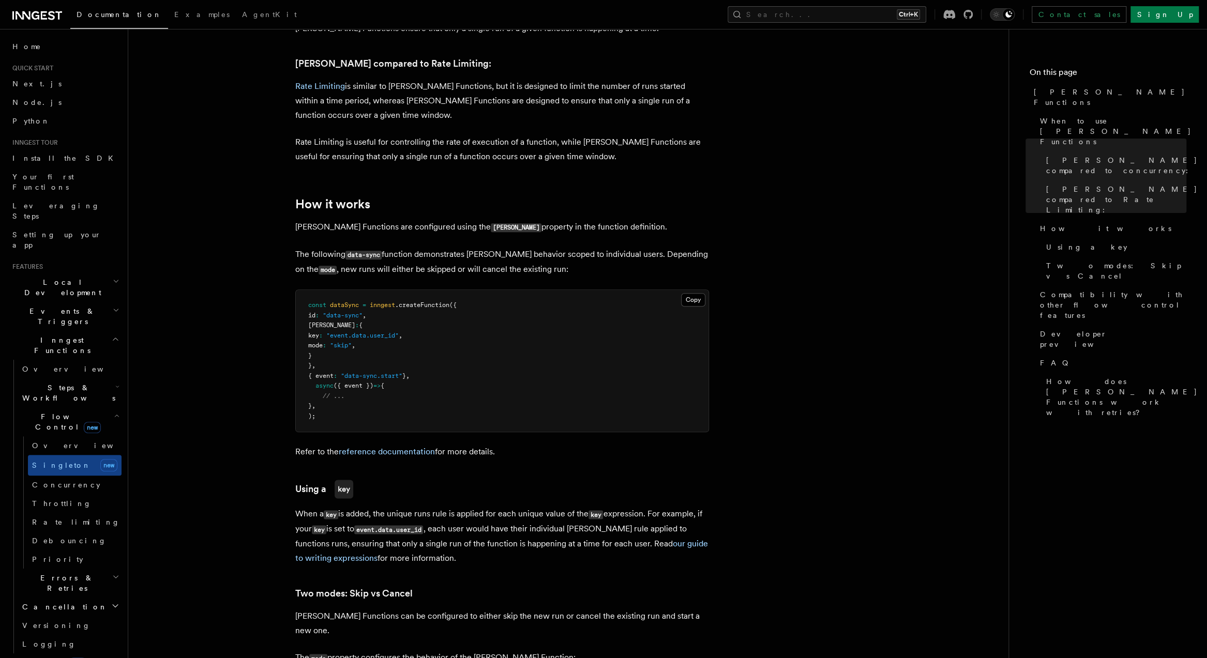
click at [229, 451] on article "Features Inngest Functions Flow Control Singleton Functions TypeScript v3.39.0+…" at bounding box center [568, 662] width 847 height 2556
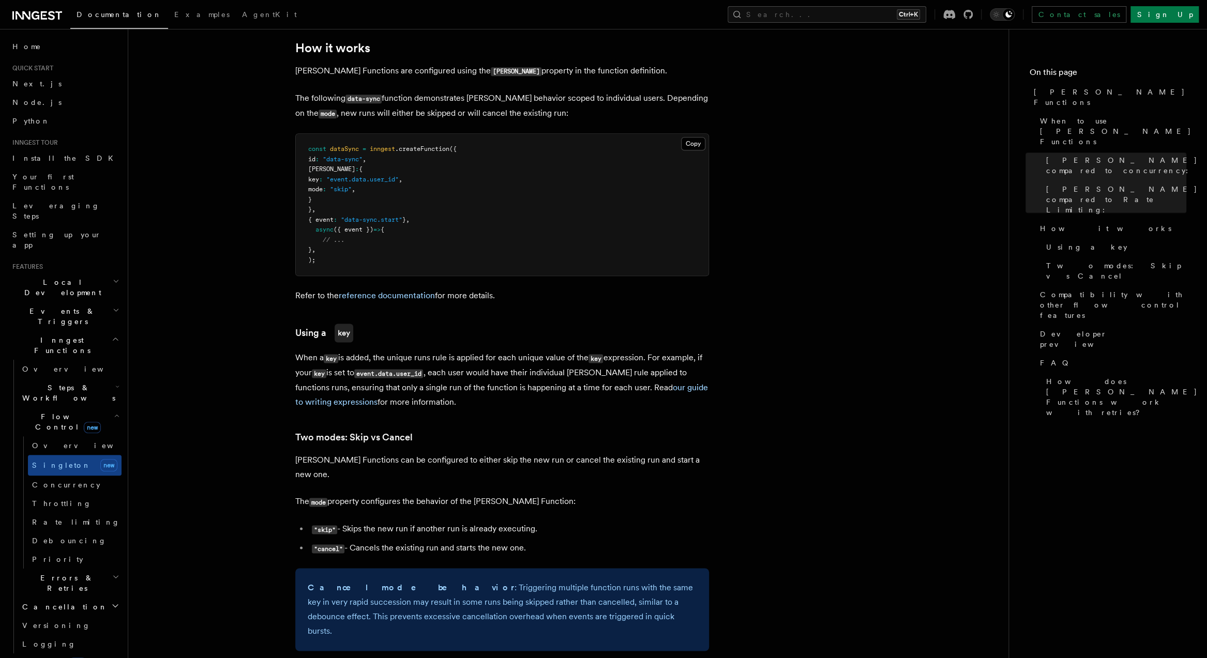
scroll to position [869, 0]
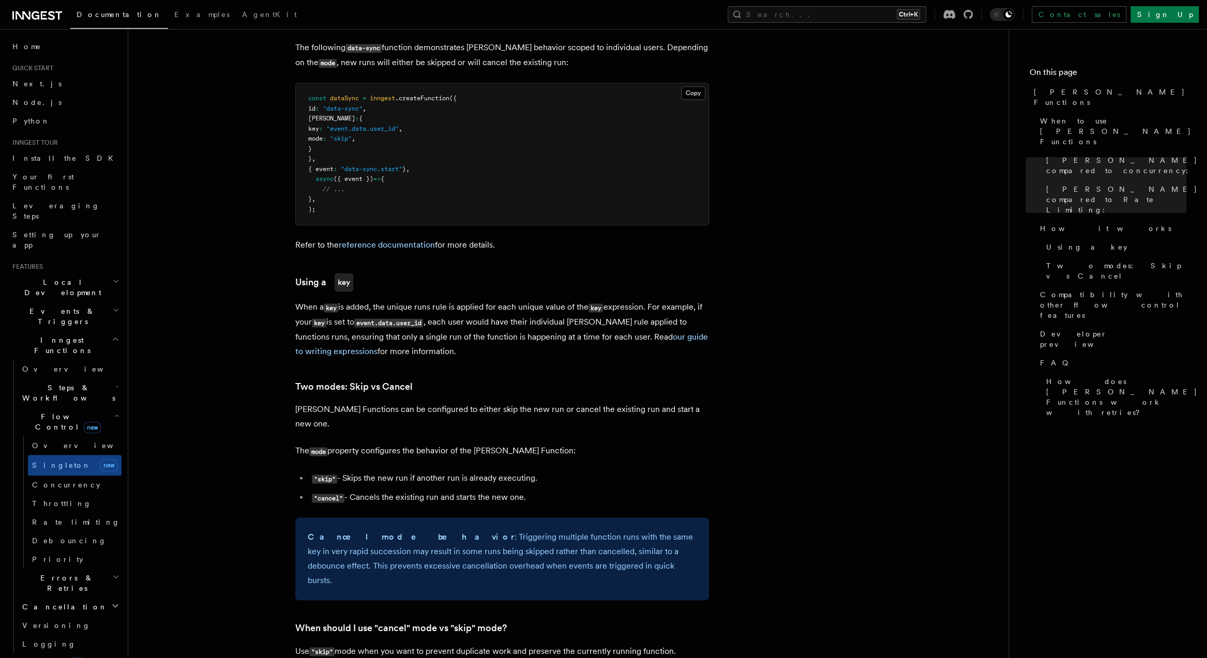
drag, startPoint x: 538, startPoint y: 451, endPoint x: 346, endPoint y: 451, distance: 191.3
click at [346, 471] on li ""skip" - Skips the new run if another run is already executing." at bounding box center [509, 478] width 400 height 15
drag, startPoint x: 346, startPoint y: 450, endPoint x: 470, endPoint y: 448, distance: 124.1
click at [470, 471] on li ""skip" - Skips the new run if another run is already executing." at bounding box center [509, 478] width 400 height 15
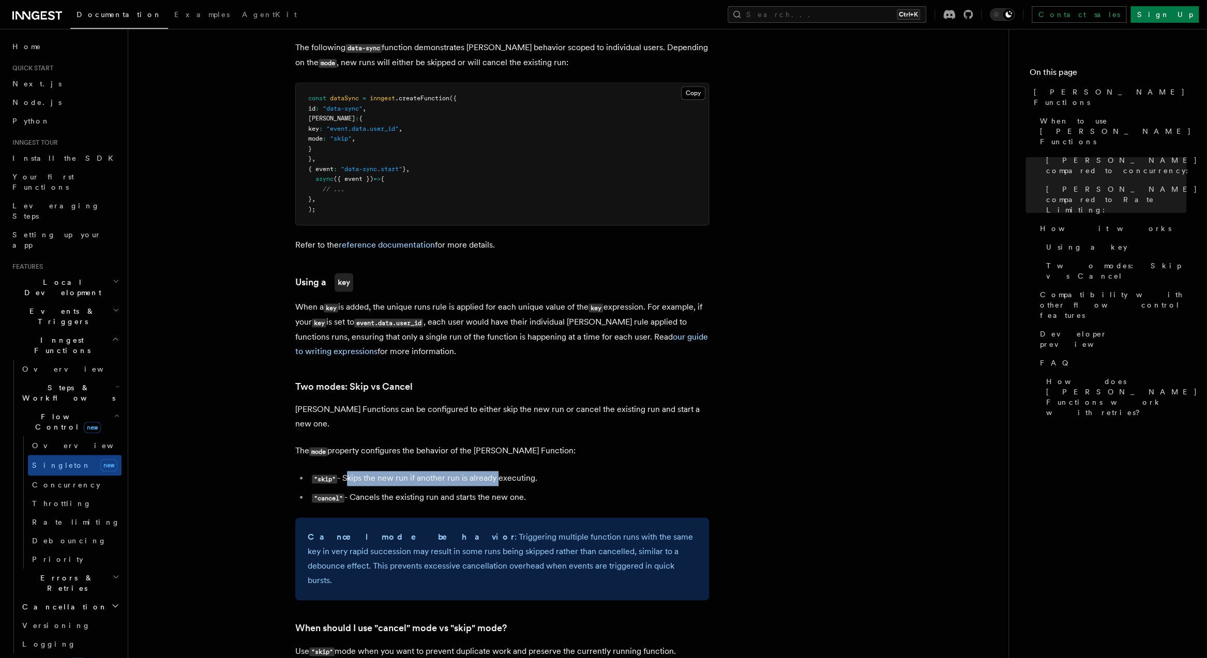
click at [470, 471] on li ""skip" - Skips the new run if another run is already executing." at bounding box center [509, 478] width 400 height 15
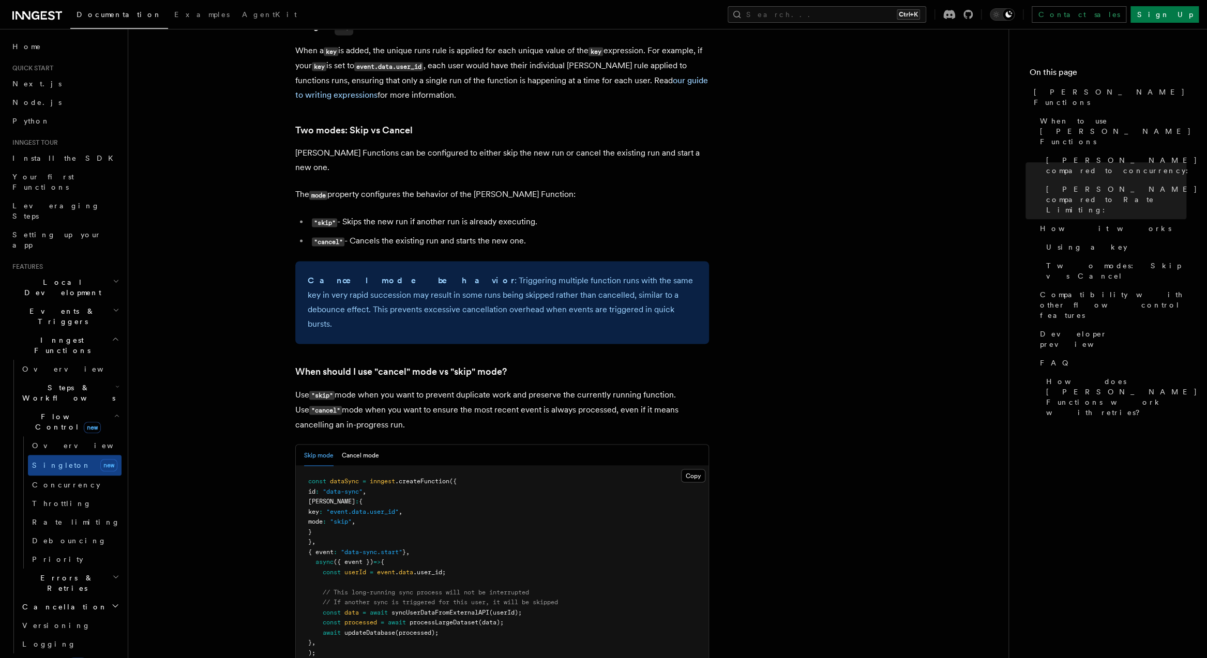
scroll to position [1158, 0]
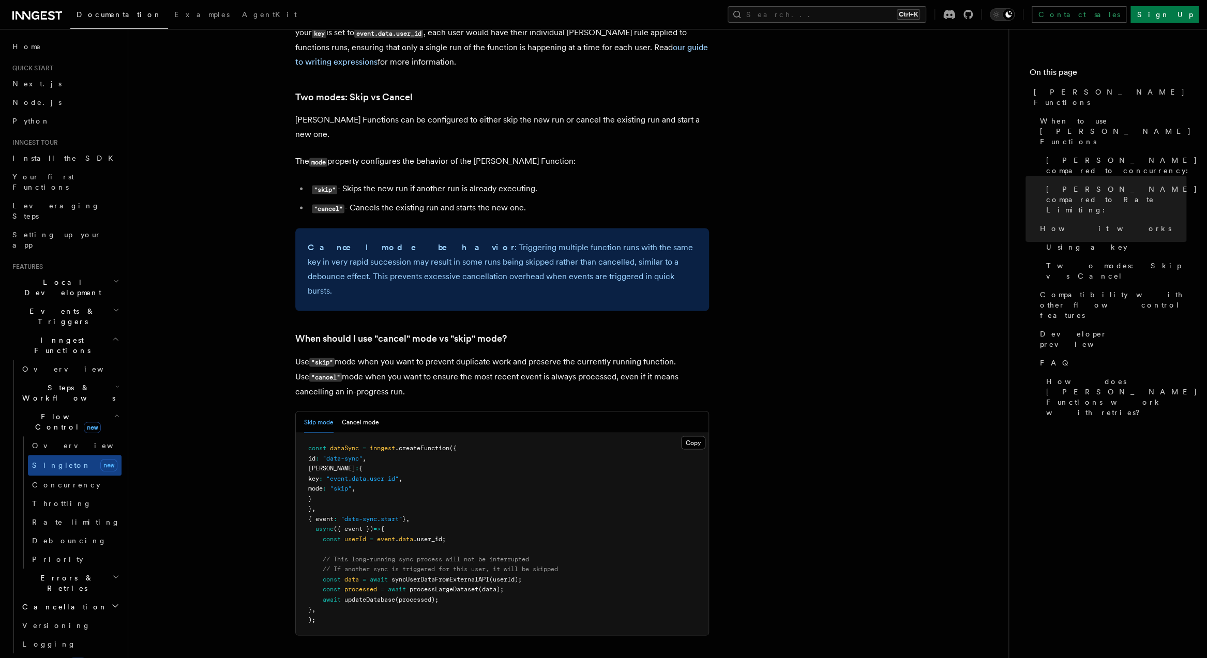
click at [269, 266] on article "Features Inngest Functions Flow Control Singleton Functions TypeScript v3.39.0+…" at bounding box center [568, 165] width 847 height 2556
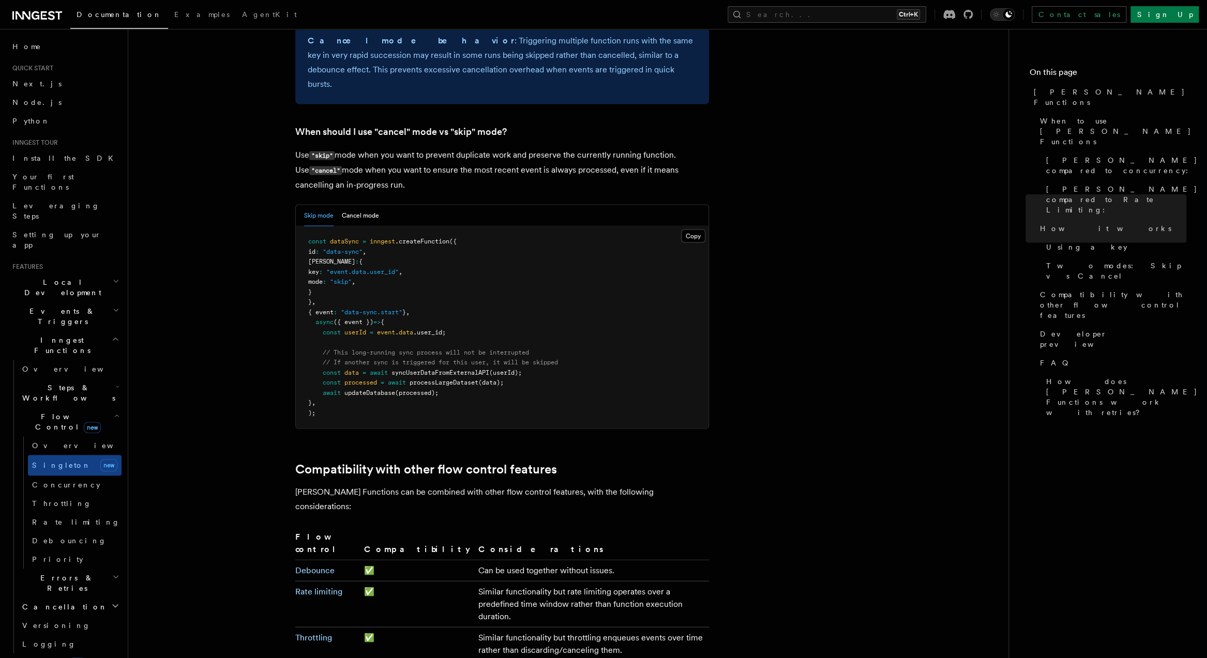
scroll to position [1448, 0]
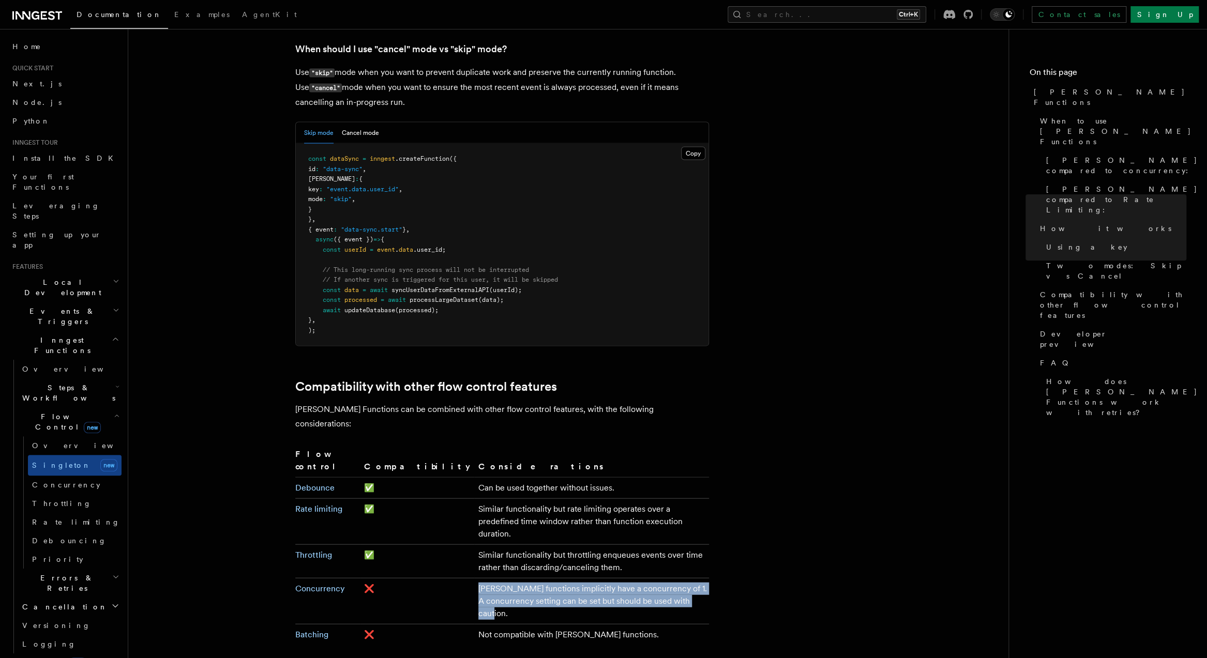
drag, startPoint x: 567, startPoint y: 519, endPoint x: 401, endPoint y: 507, distance: 165.8
click at [401, 578] on tr "Concurrency ❌ Singleton functions implicitly have a concurrency of 1. A concurr…" at bounding box center [502, 601] width 414 height 46
click at [474, 578] on td "Singleton functions implicitly have a concurrency of 1. A concurrency setting c…" at bounding box center [591, 601] width 235 height 46
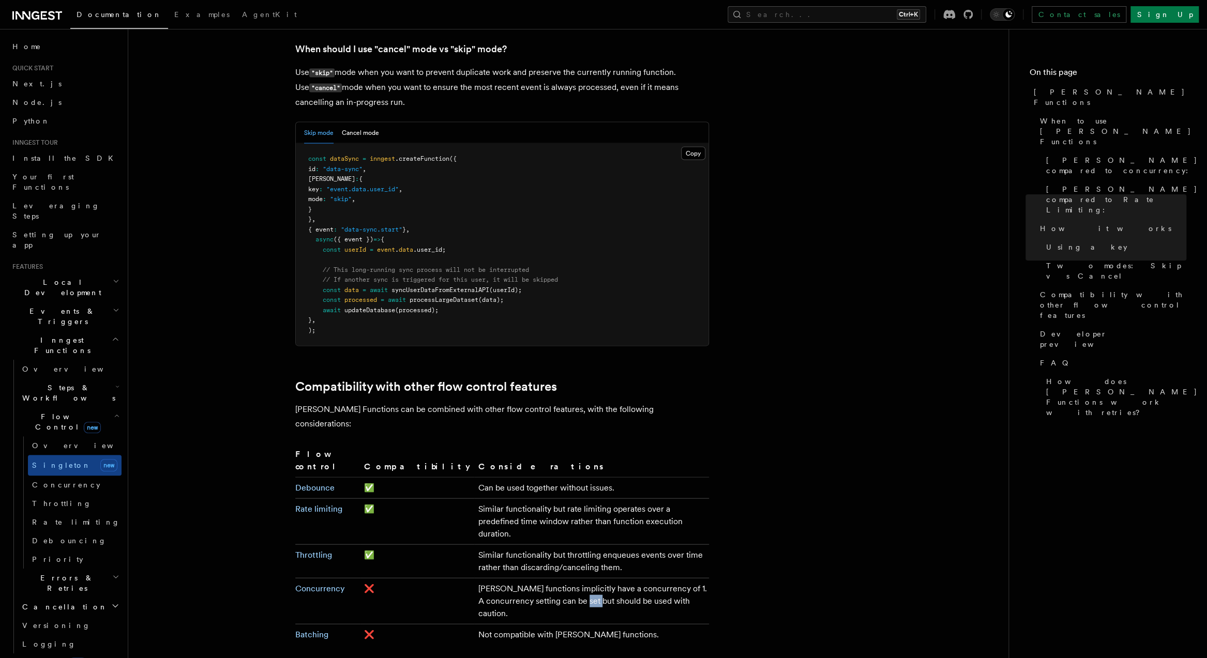
click at [474, 578] on td "Singleton functions implicitly have a concurrency of 1. A concurrency setting c…" at bounding box center [591, 601] width 235 height 46
click at [568, 578] on td "Singleton functions implicitly have a concurrency of 1. A concurrency setting c…" at bounding box center [591, 601] width 235 height 46
drag, startPoint x: 416, startPoint y: 543, endPoint x: 582, endPoint y: 545, distance: 165.4
click at [582, 624] on td "Not compatible with singleton functions." at bounding box center [591, 634] width 235 height 21
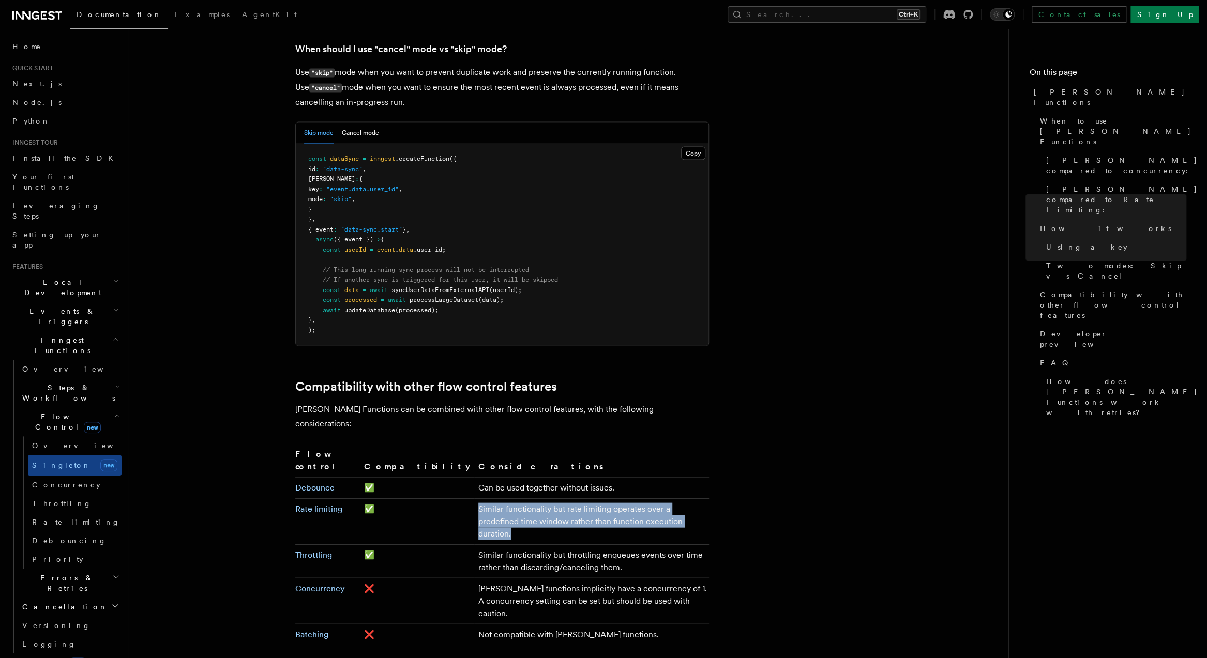
drag, startPoint x: 565, startPoint y: 455, endPoint x: 392, endPoint y: 445, distance: 173.0
click at [392, 498] on tr "Rate limiting ✅ Similar functionality but rate limiting operates over a predefi…" at bounding box center [502, 521] width 414 height 46
click at [474, 498] on td "Similar functionality but rate limiting operates over a predefined time window …" at bounding box center [591, 521] width 235 height 46
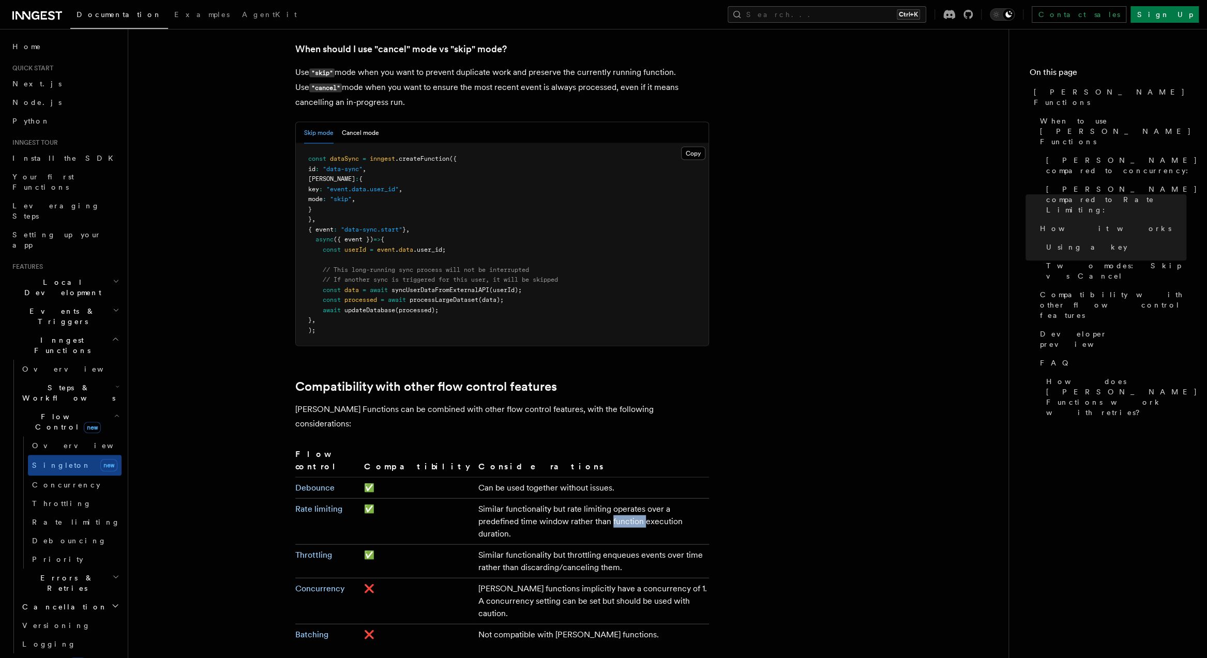
click at [474, 498] on td "Similar functionality but rate limiting operates over a predefined time window …" at bounding box center [591, 521] width 235 height 46
click at [557, 498] on td "Similar functionality but rate limiting operates over a predefined time window …" at bounding box center [591, 521] width 235 height 46
drag, startPoint x: 535, startPoint y: 488, endPoint x: 376, endPoint y: 479, distance: 158.4
click at [376, 544] on tr "Throttling ✅ Similar functionality but throttling enqueues events over time rat…" at bounding box center [502, 561] width 414 height 34
click at [490, 544] on td "Similar functionality but throttling enqueues events over time rather than disc…" at bounding box center [591, 561] width 235 height 34
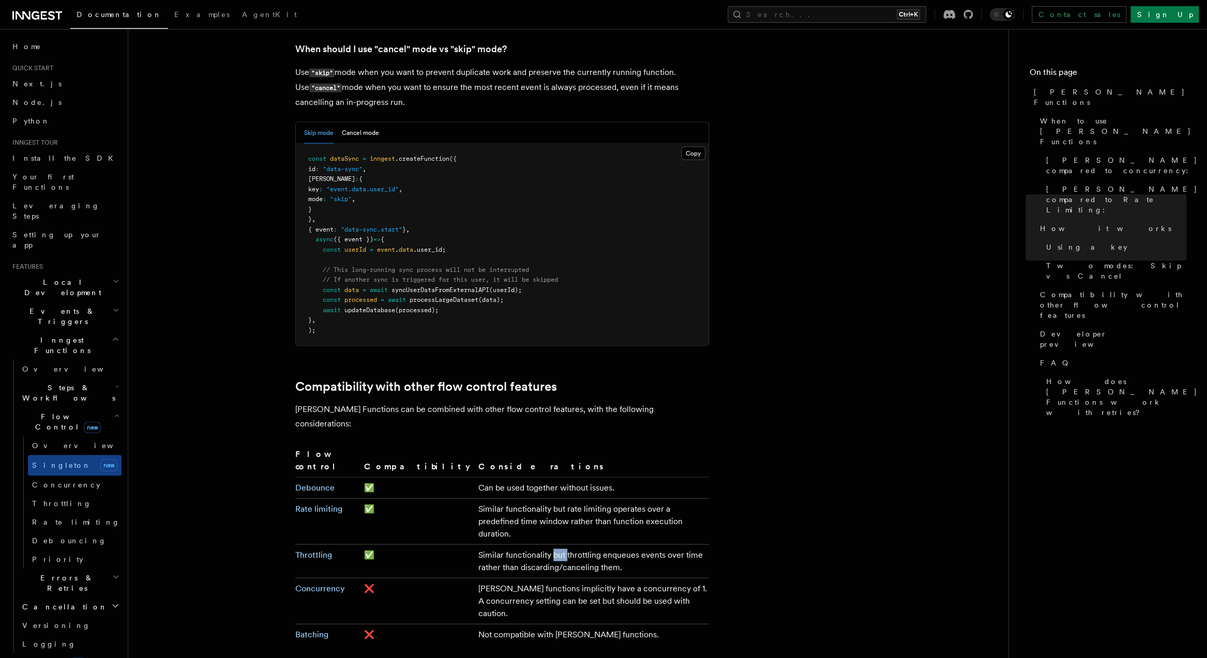
click at [490, 544] on td "Similar functionality but throttling enqueues events over time rather than disc…" at bounding box center [591, 561] width 235 height 34
click at [560, 544] on td "Similar functionality but throttling enqueues events over time rather than disc…" at bounding box center [591, 561] width 235 height 34
click at [616, 544] on td "Similar functionality but throttling enqueues events over time rather than disc…" at bounding box center [591, 561] width 235 height 34
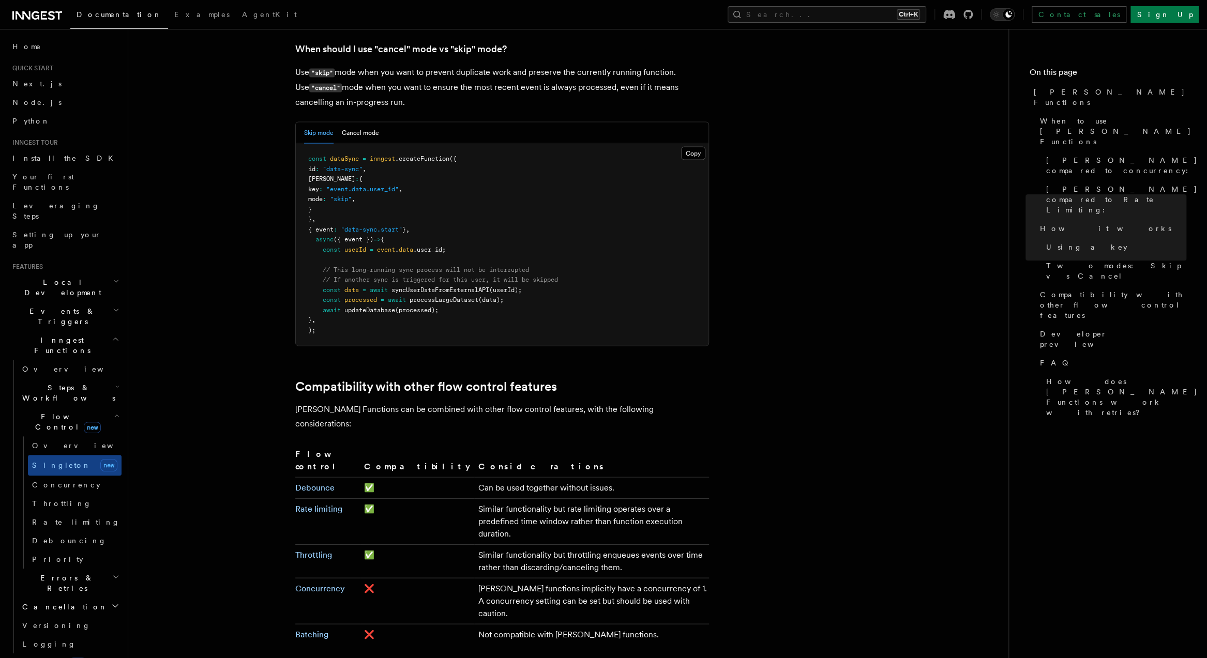
click at [634, 544] on td "Similar functionality but throttling enqueues events over time rather than disc…" at bounding box center [591, 561] width 235 height 34
drag, startPoint x: 546, startPoint y: 485, endPoint x: 408, endPoint y: 475, distance: 137.9
click at [474, 544] on td "Similar functionality but throttling enqueues events over time rather than disc…" at bounding box center [591, 561] width 235 height 34
drag, startPoint x: 413, startPoint y: 438, endPoint x: 567, endPoint y: 451, distance: 155.1
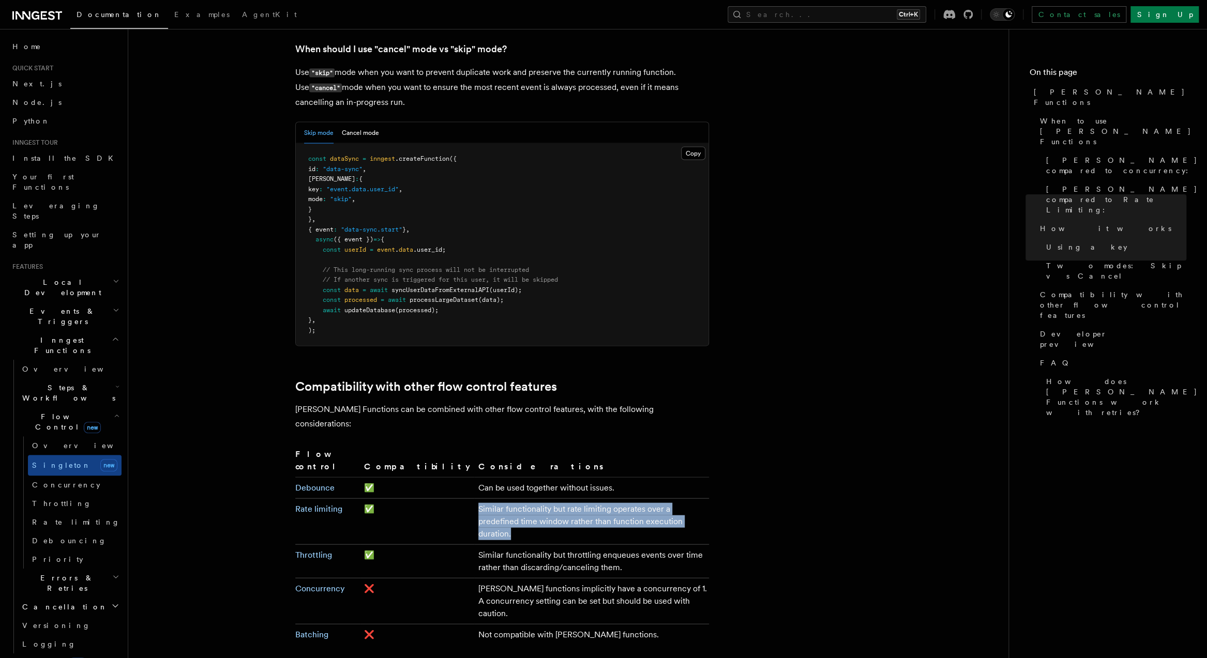
click at [567, 498] on td "Similar functionality but rate limiting operates over a predefined time window …" at bounding box center [591, 521] width 235 height 46
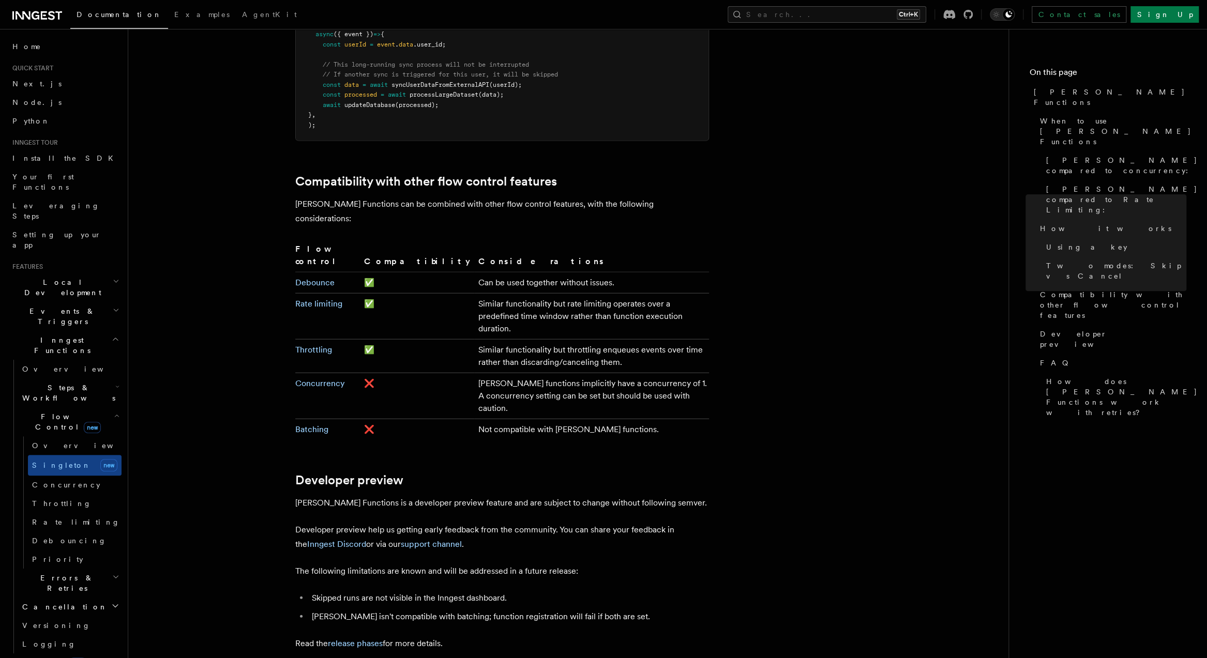
scroll to position [1654, 0]
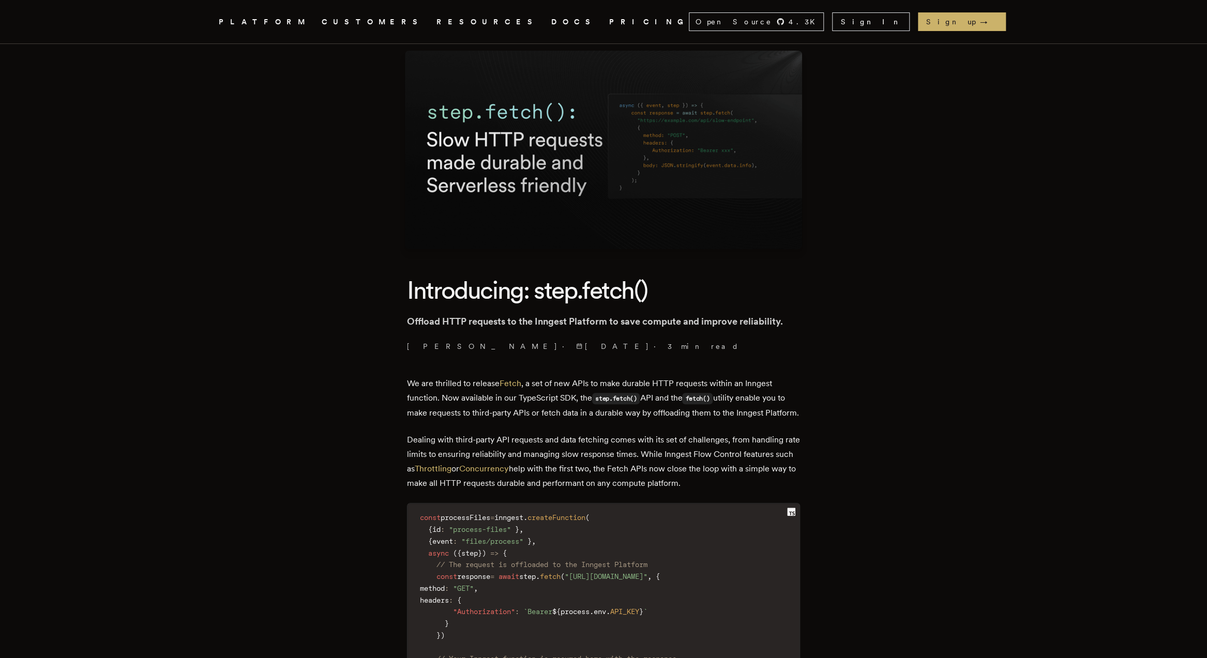
scroll to position [41, 0]
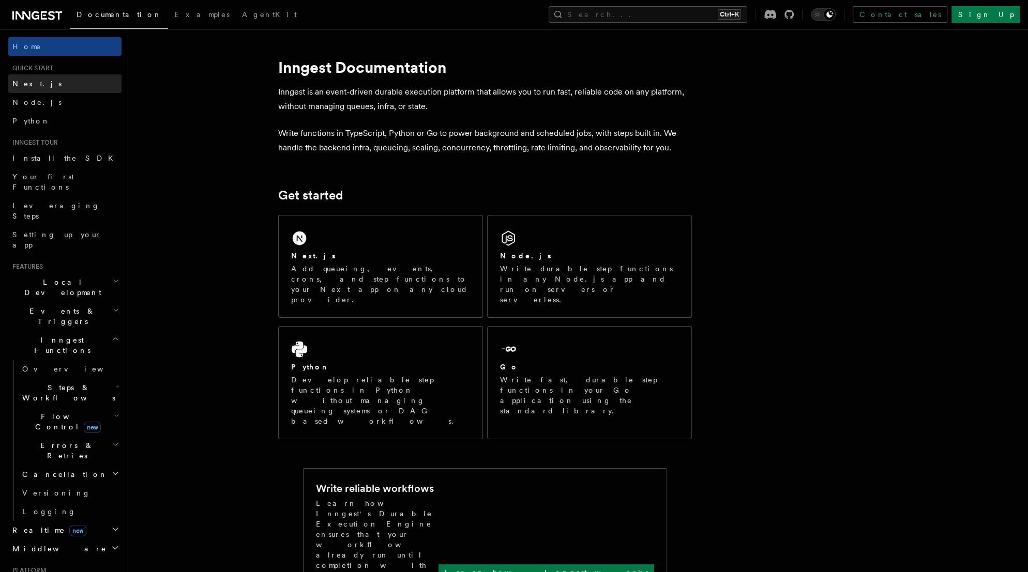
click at [21, 88] on span "Next.js" at bounding box center [36, 84] width 49 height 10
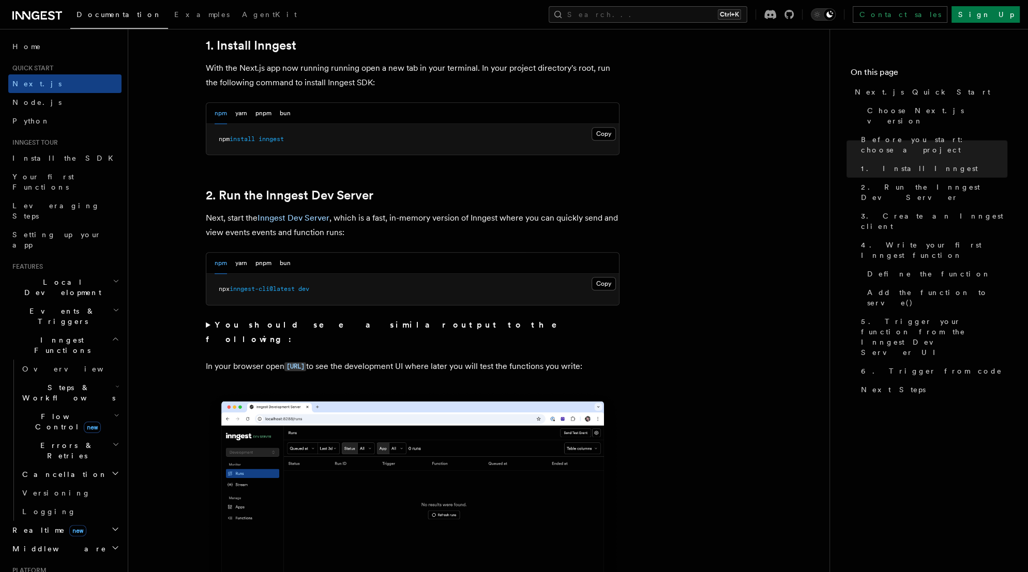
scroll to position [538, 0]
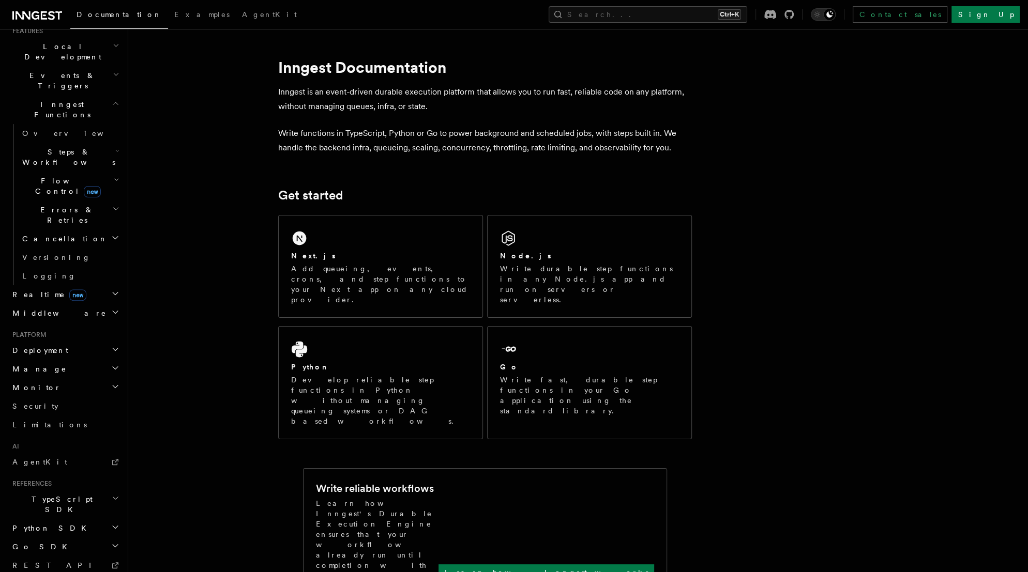
scroll to position [248, 0]
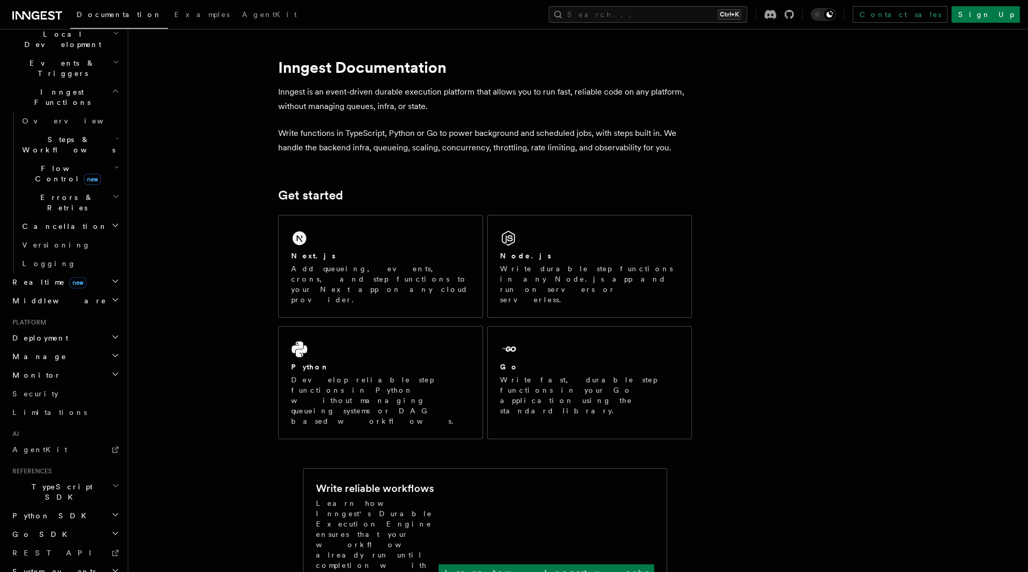
click at [36, 277] on span "Realtime new" at bounding box center [47, 282] width 78 height 10
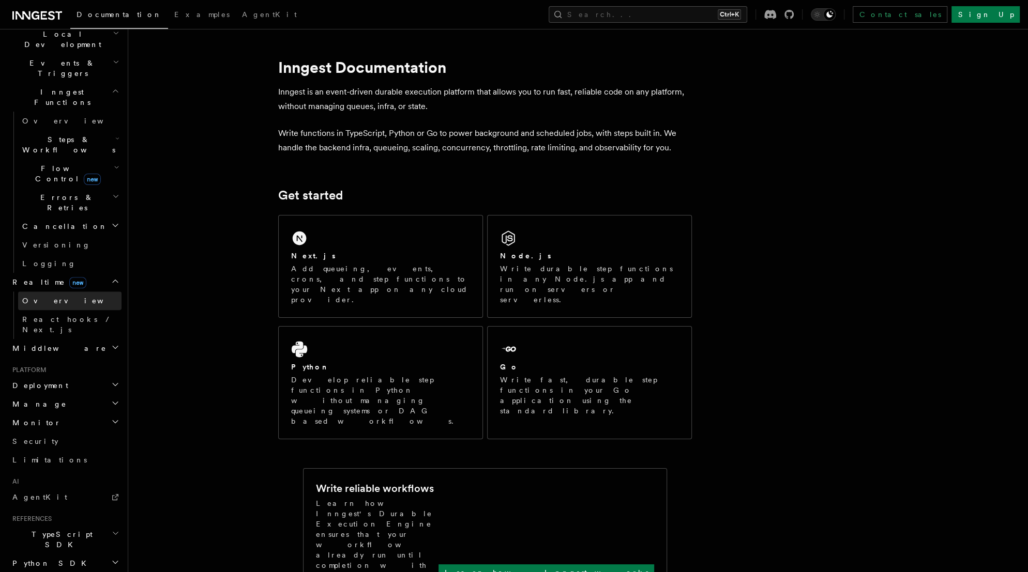
click at [40, 297] on span "Overview" at bounding box center [75, 301] width 106 height 8
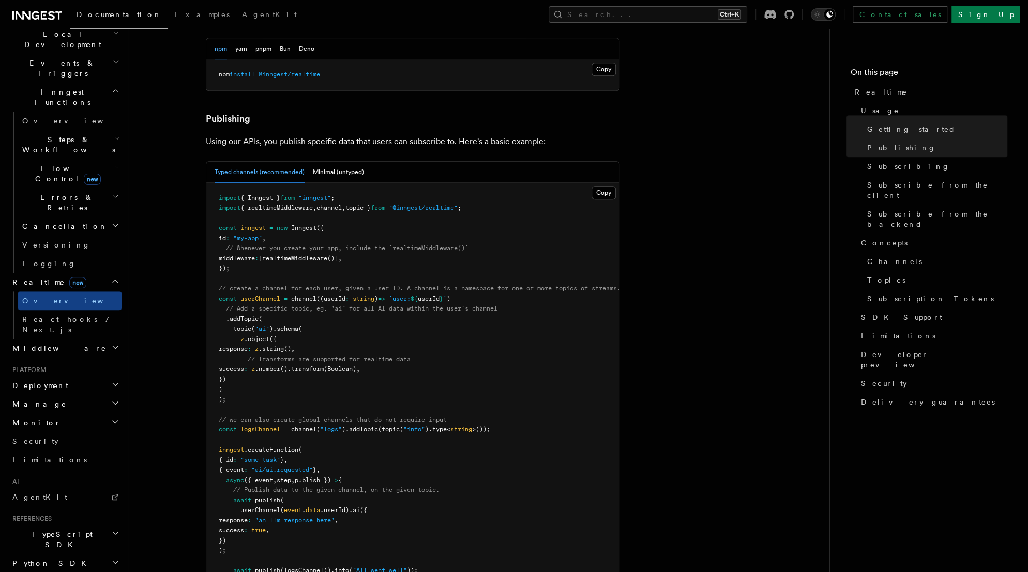
scroll to position [579, 0]
